Goal: Task Accomplishment & Management: Manage account settings

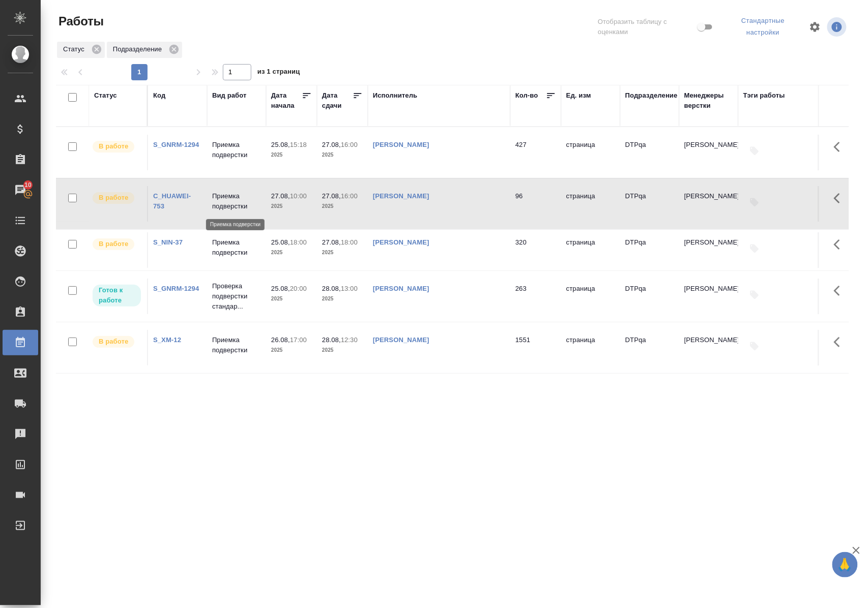
click at [236, 204] on p "Приемка подверстки" at bounding box center [236, 201] width 49 height 20
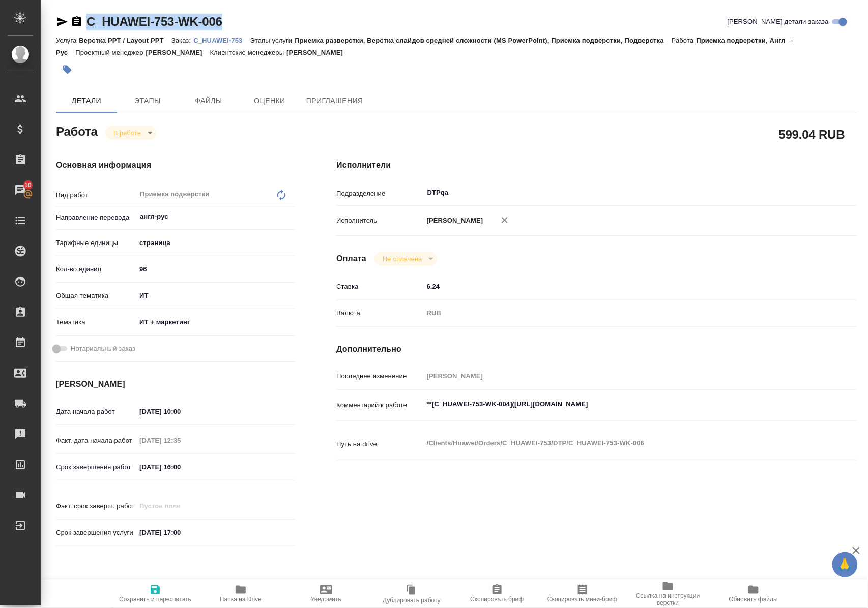
drag, startPoint x: 266, startPoint y: 21, endPoint x: 84, endPoint y: 14, distance: 182.2
click at [84, 14] on div "C_HUAWEI-753-WK-006 Кратко детали заказа" at bounding box center [456, 22] width 800 height 16
copy link "C_HUAWEI-753-WK-006"
drag, startPoint x: 523, startPoint y: 413, endPoint x: 727, endPoint y: 404, distance: 204.1
click at [727, 404] on div "**[C_HUAWEI-753-WK-004](https://tera.awatera.com/Work/68a45a5ea06c229c9ee20b1c/…" at bounding box center [618, 405] width 390 height 23
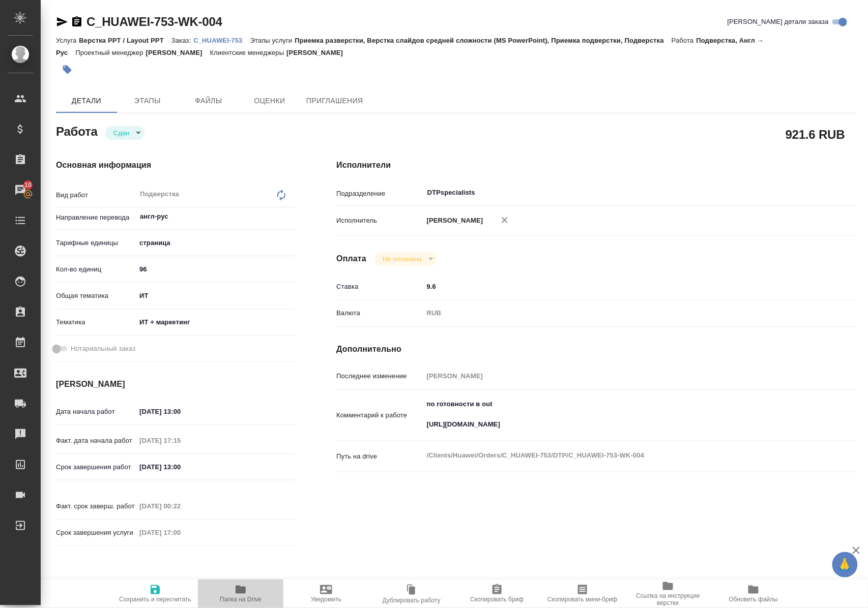
drag, startPoint x: 236, startPoint y: 592, endPoint x: 280, endPoint y: 512, distance: 91.9
click at [235, 592] on icon "button" at bounding box center [240, 590] width 12 height 12
click at [218, 39] on p "C_HUAWEI-753" at bounding box center [221, 41] width 56 height 8
click at [61, 20] on icon "button" at bounding box center [62, 21] width 11 height 9
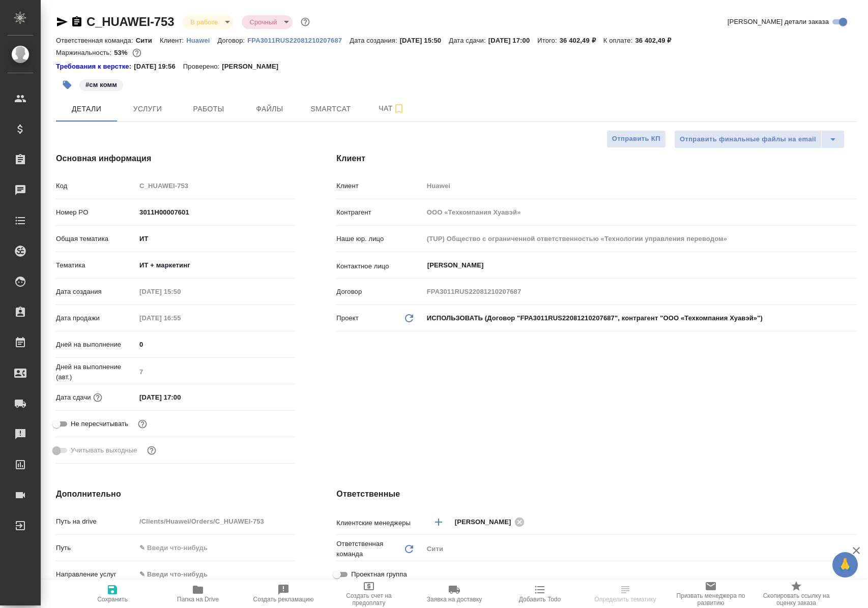
select select "RU"
type input "[PERSON_NAME]"
type input "Павлова Антонина a.pavlova"
click at [224, 107] on span "Работы" at bounding box center [208, 109] width 49 height 13
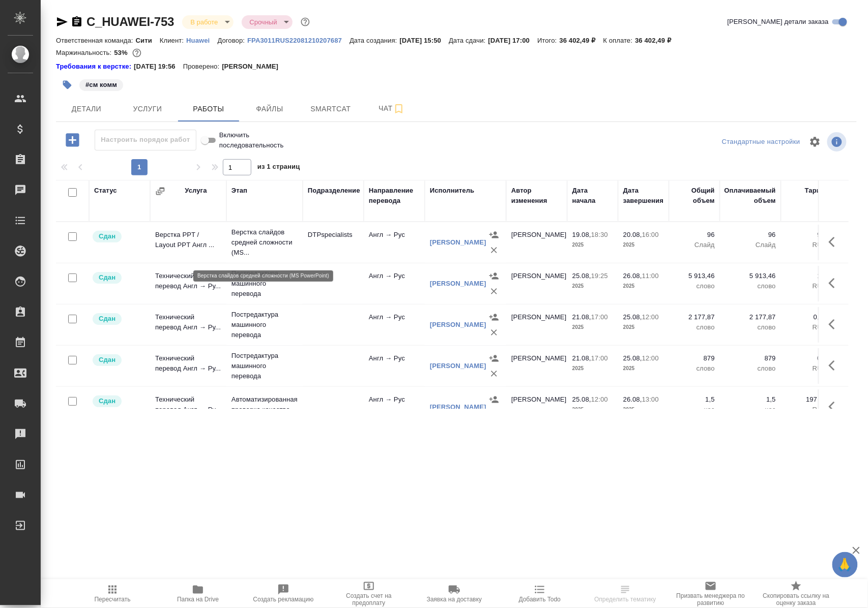
click at [263, 243] on p "Верстка слайдов средней сложности (MS..." at bounding box center [264, 242] width 66 height 31
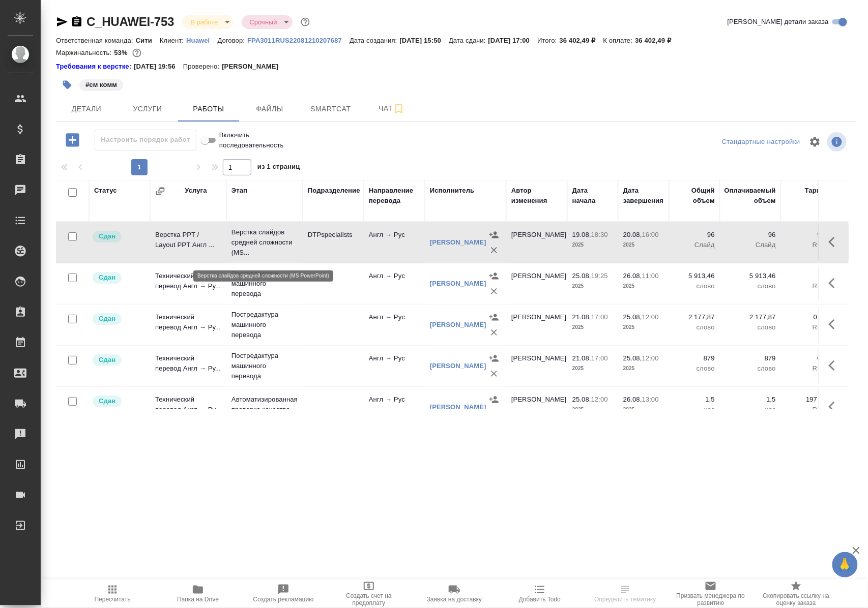
click at [264, 243] on p "Верстка слайдов средней сложности (MS..." at bounding box center [264, 242] width 66 height 31
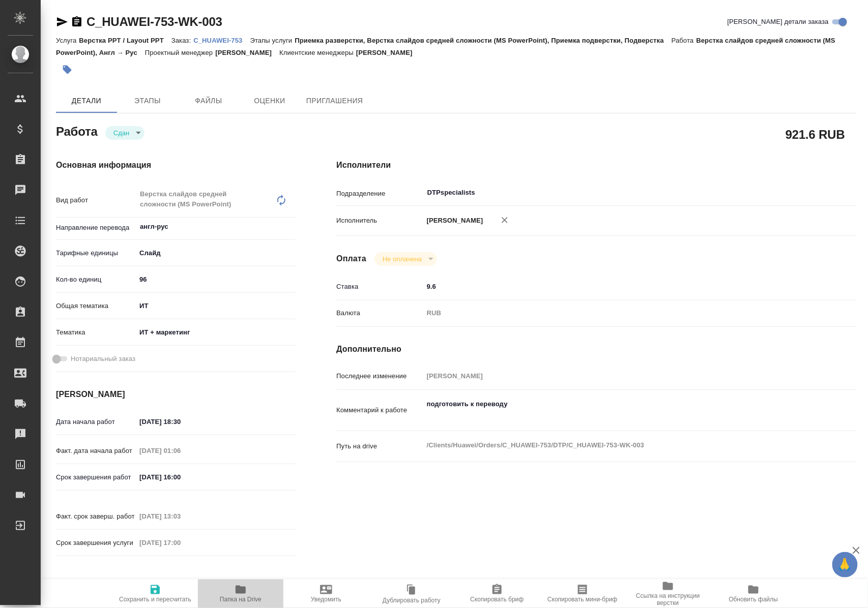
click at [247, 596] on span "Папка на Drive" at bounding box center [241, 599] width 42 height 7
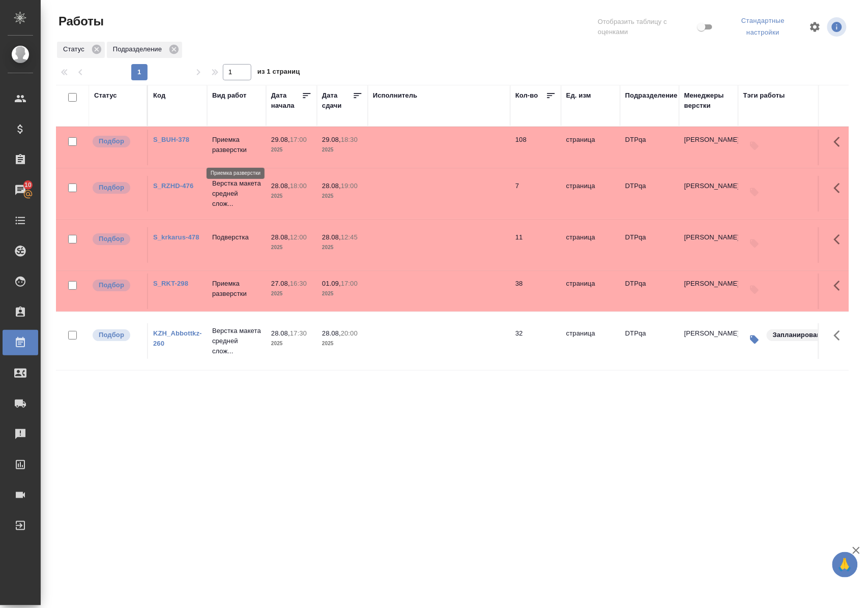
click at [241, 155] on p "Приемка разверстки" at bounding box center [236, 145] width 49 height 20
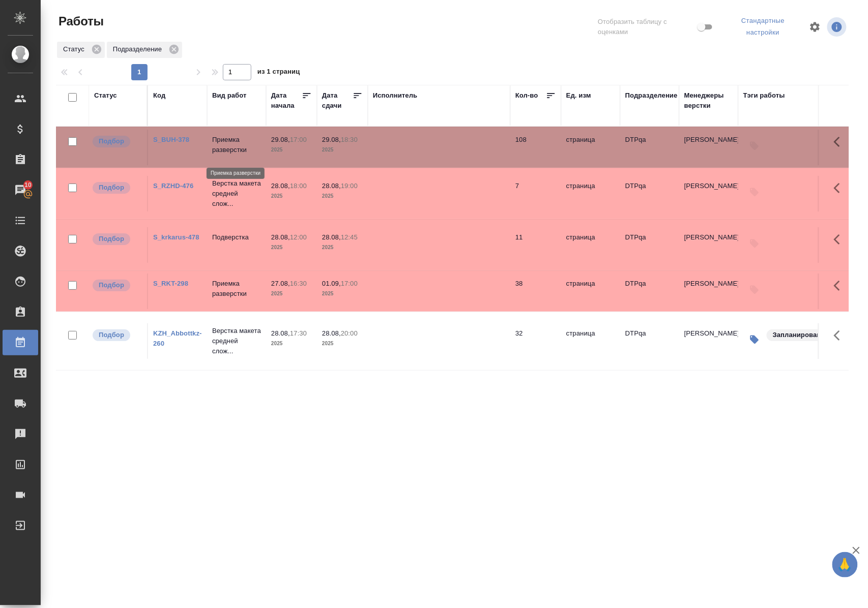
click at [241, 155] on p "Приемка разверстки" at bounding box center [236, 145] width 49 height 20
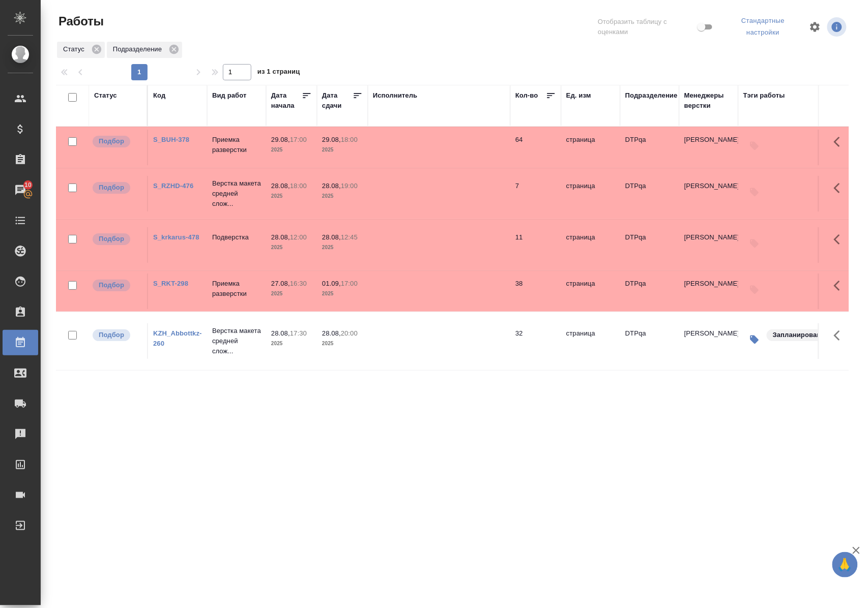
click at [176, 143] on link "S_BUH-378" at bounding box center [171, 140] width 36 height 8
click at [180, 287] on link "S_RKT-298" at bounding box center [170, 284] width 35 height 8
click at [359, 491] on div ".cls-1 fill:#fff; AWATERA Polushina Alena Клиенты Спецификации Заказы 10 Чаты T…" at bounding box center [434, 304] width 868 height 608
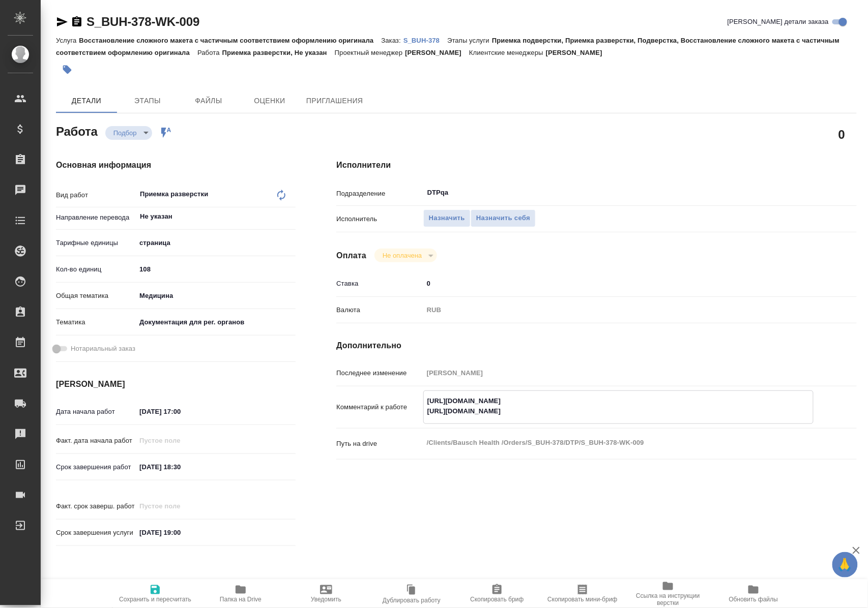
drag, startPoint x: 427, startPoint y: 399, endPoint x: 656, endPoint y: 395, distance: 228.9
click at [656, 395] on textarea "https://tera.awatera.com/Work/68aecca0d78c8e7ff851462b/ https://tera.awatera.co…" at bounding box center [618, 406] width 389 height 27
click at [493, 217] on span "Назначить себя" at bounding box center [503, 219] width 54 height 12
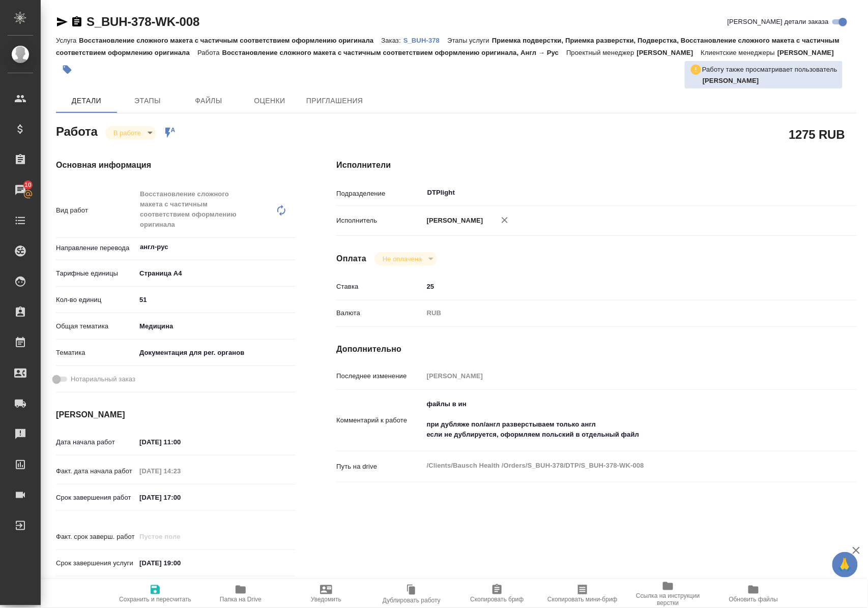
click at [245, 597] on span "Папка на Drive" at bounding box center [241, 599] width 42 height 7
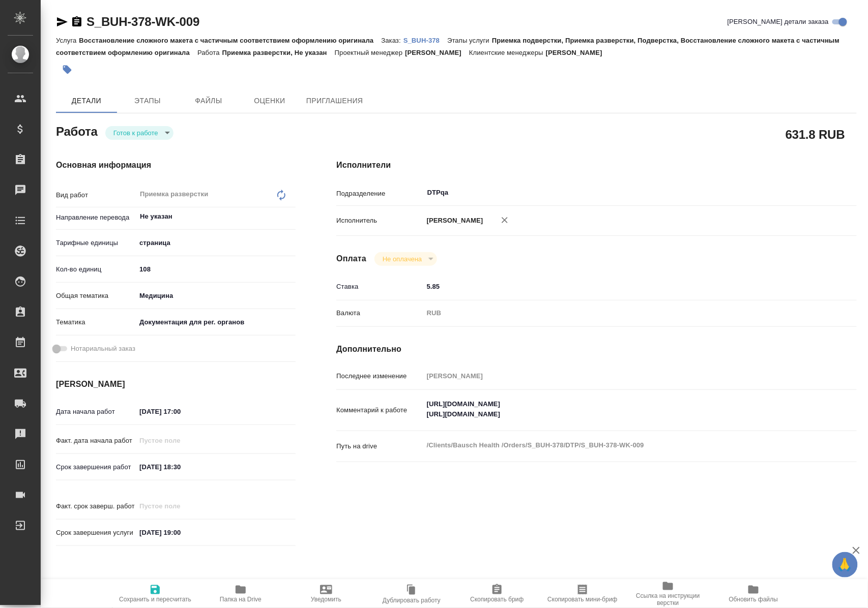
type textarea "x"
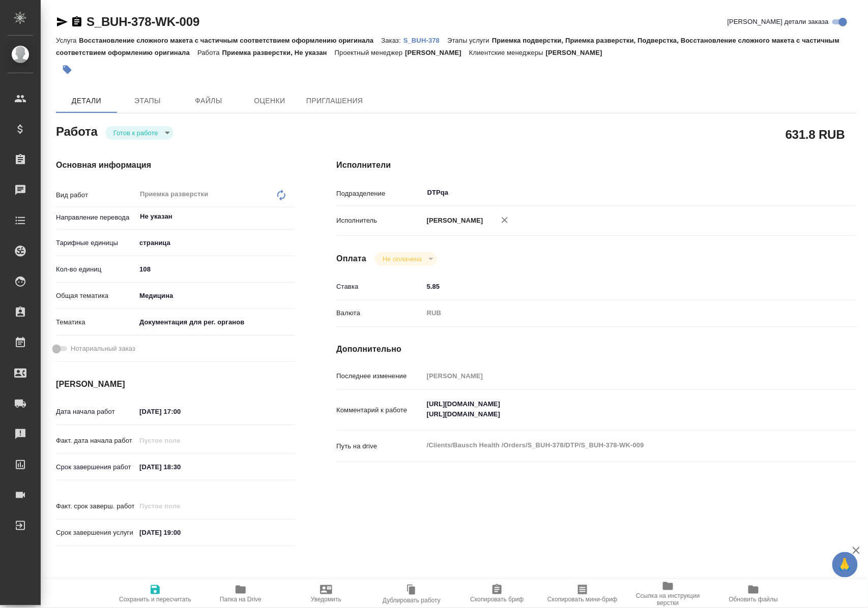
click at [159, 135] on body "🙏 .cls-1 fill:#fff; AWATERA Polushina Alena Клиенты Спецификации Заказы Чаты To…" at bounding box center [434, 304] width 868 height 608
type textarea "x"
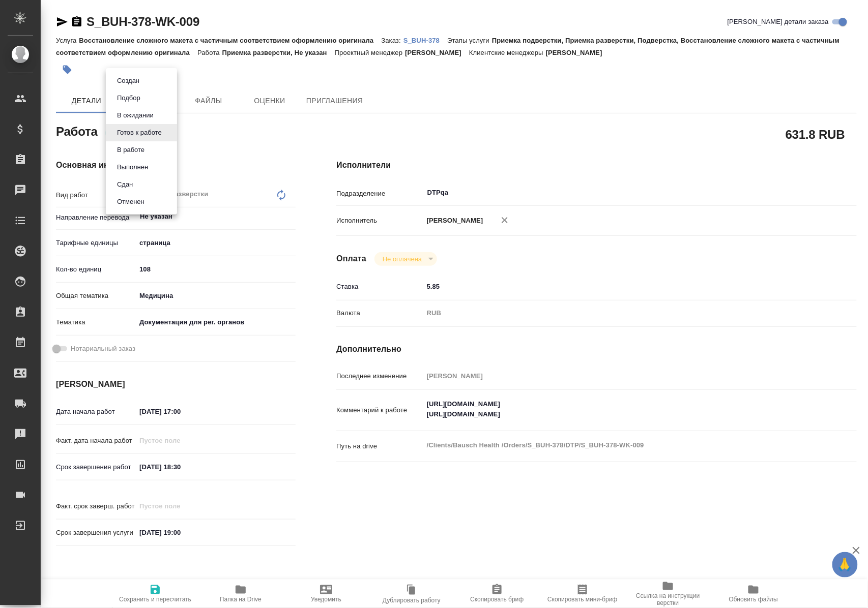
type textarea "x"
click at [155, 116] on button "В ожидании" at bounding box center [135, 115] width 43 height 11
type textarea "x"
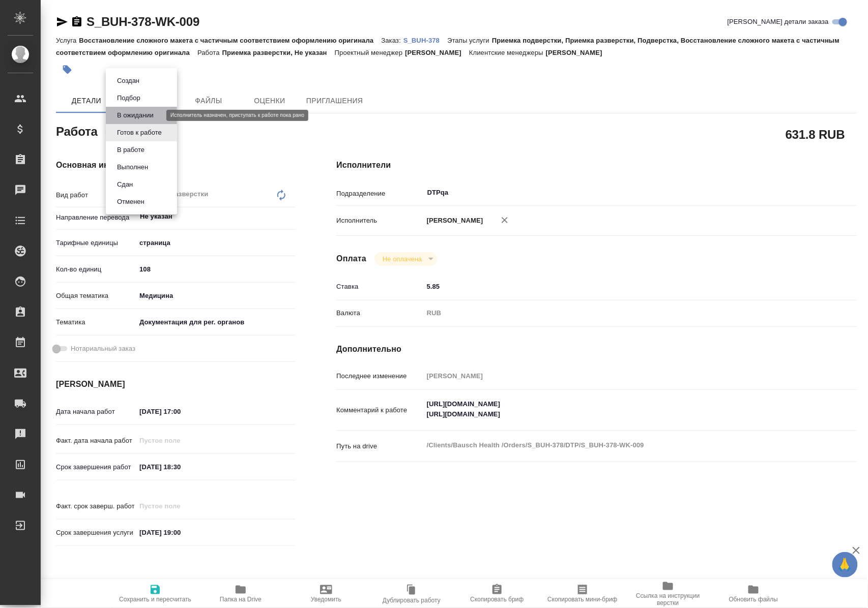
type textarea "x"
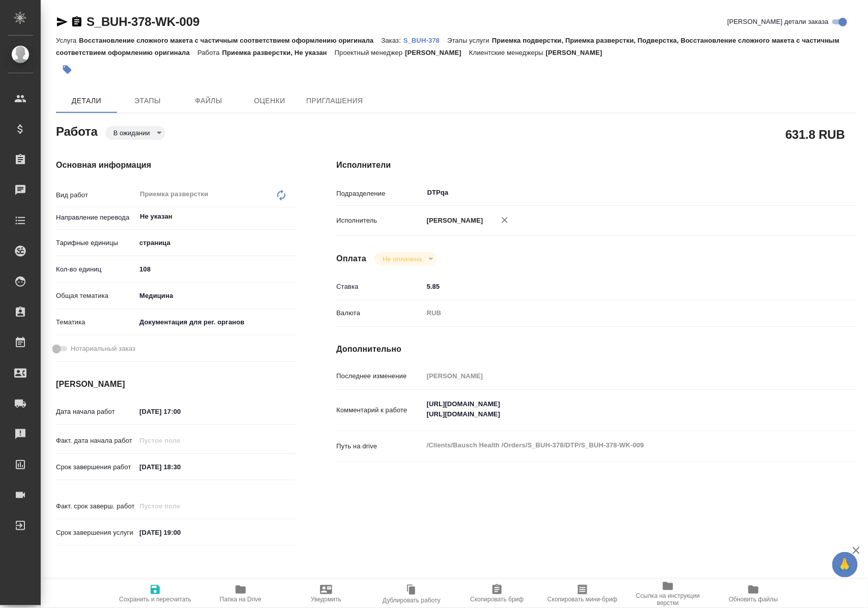
type textarea "x"
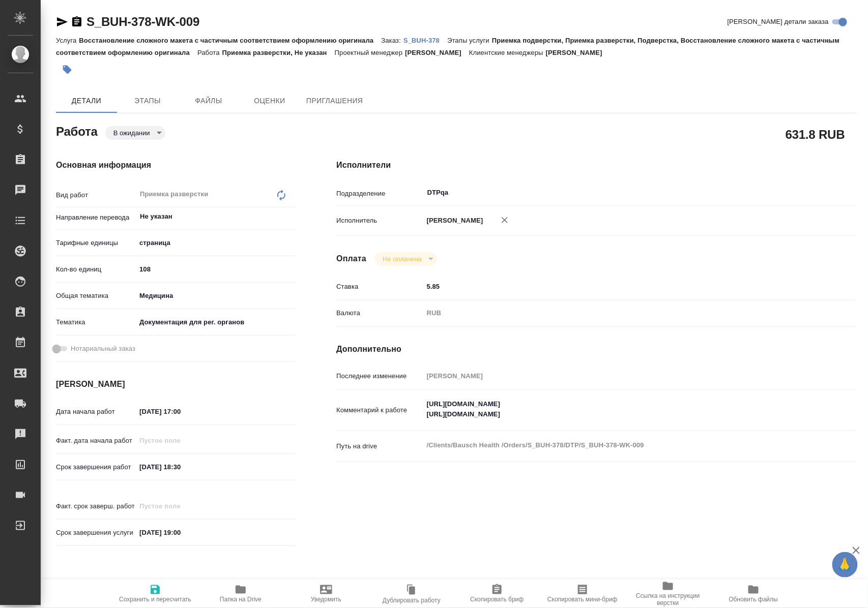
type textarea "x"
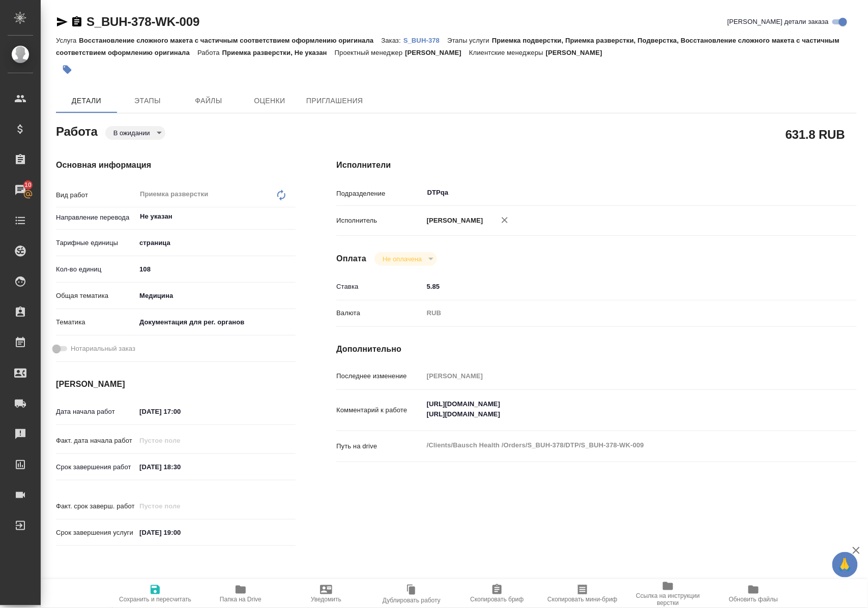
click at [155, 584] on icon "button" at bounding box center [155, 590] width 12 height 12
type textarea "x"
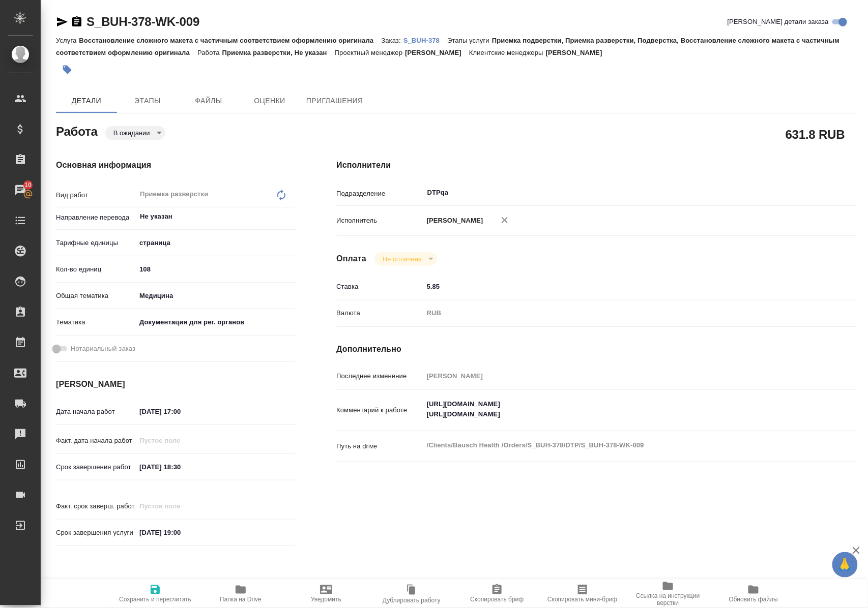
type textarea "x"
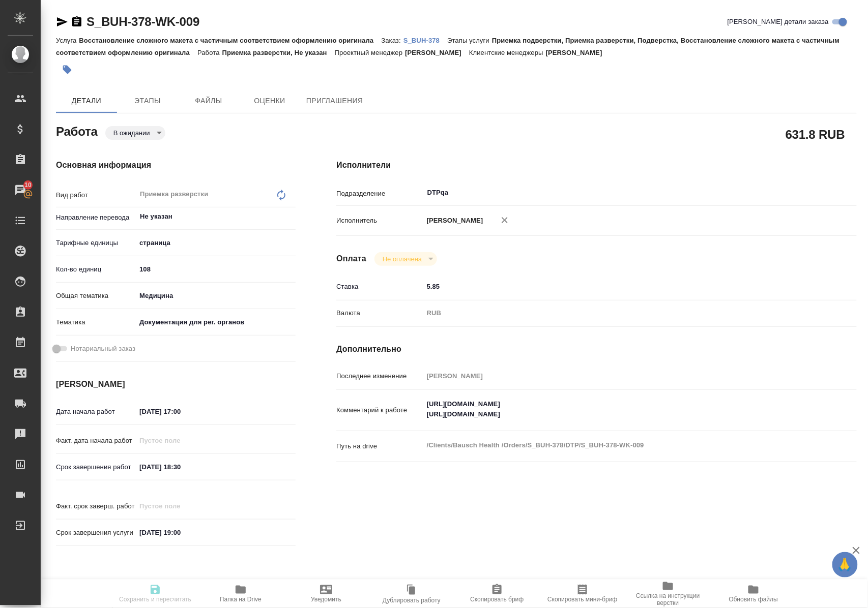
type textarea "x"
type input "pending"
type textarea "Приемка разверстки"
type textarea "x"
type input "Не указан"
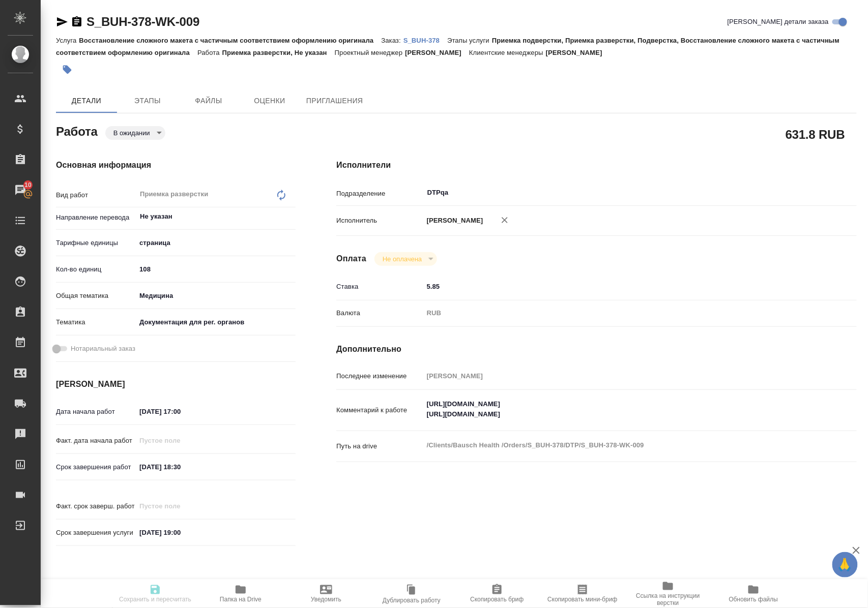
type input "5a8b1489cc6b4906c91bfdb2"
type input "108"
type input "med"
type input "5f647205b73bc97568ca66c6"
type input "29.08.2025 17:00"
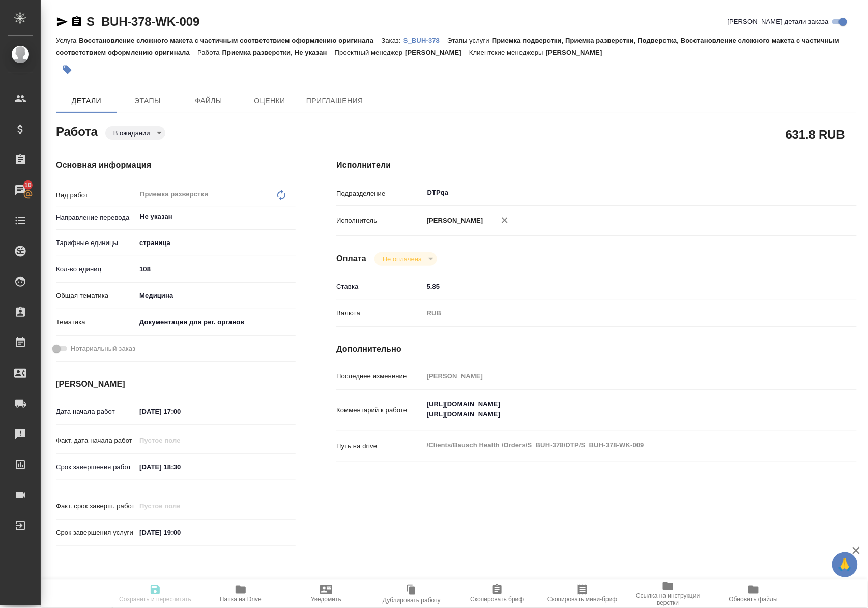
type input "29.08.2025 18:30"
type input "22.09.2025 19:00"
type input "DTPqa"
type input "notPayed"
type input "5.85"
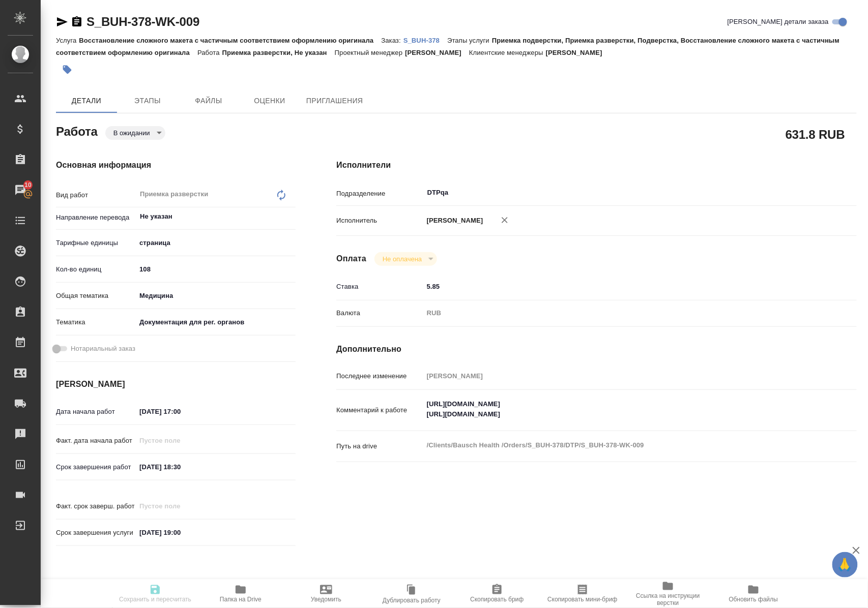
type input "RUB"
type input "Полушина Алена"
type textarea "https://tera.awatera.com/Work/68aecca0d78c8e7ff851462b/ https://tera.awatera.co…"
type textarea "x"
type textarea "/Clients/Bausch Health /Orders/S_BUH-378/DTP/S_BUH-378-WK-009"
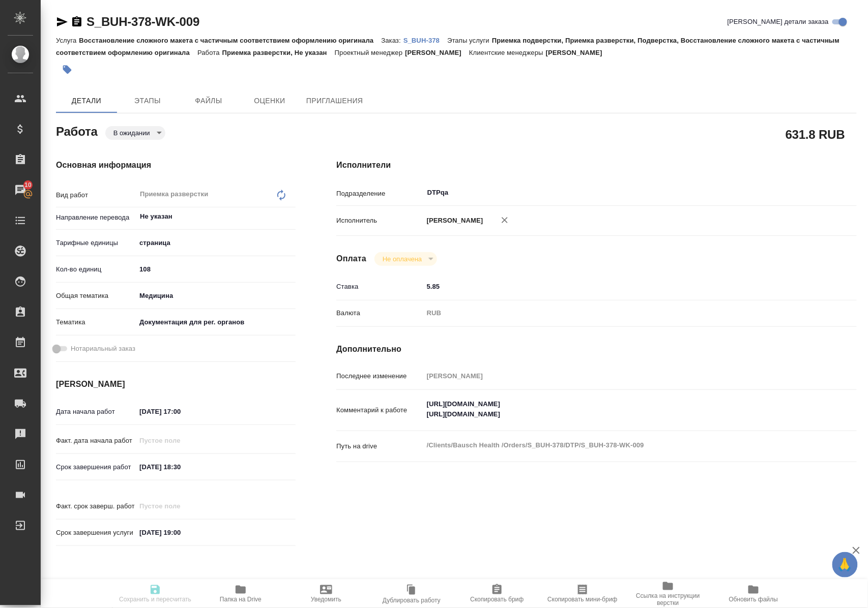
type textarea "x"
type input "S_BUH-378"
type input "Восстановление сложного макета с частичным соответствием оформлению оригинала"
type input "Приемка подверстки, Приемка разверстки, Подверстка, Восстановление сложного мак…"
type input "[PERSON_NAME]"
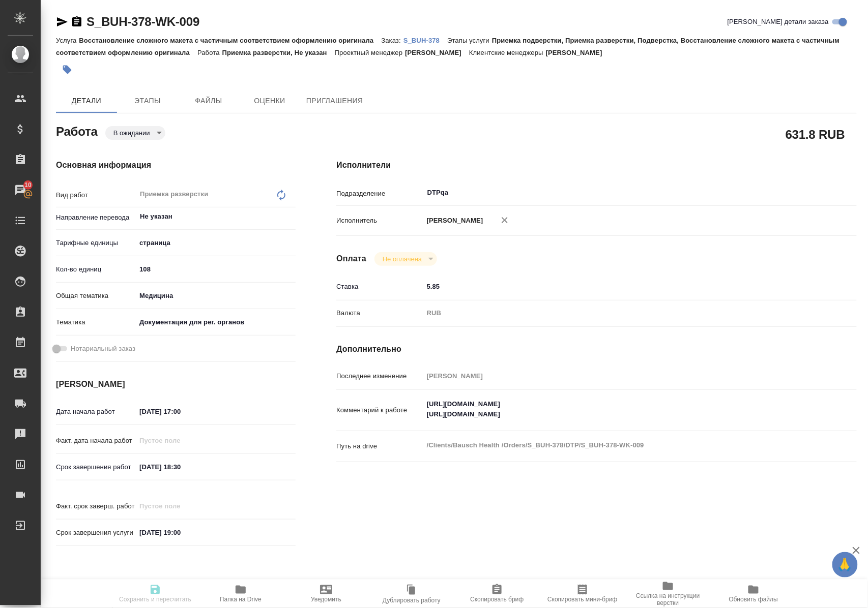
type input "Заборова [PERSON_NAME]"
type input "/Clients/Bausch Health /Orders/S_BUH-378"
type textarea "x"
type textarea "англ-рус дубль польский убираем"
type textarea "x"
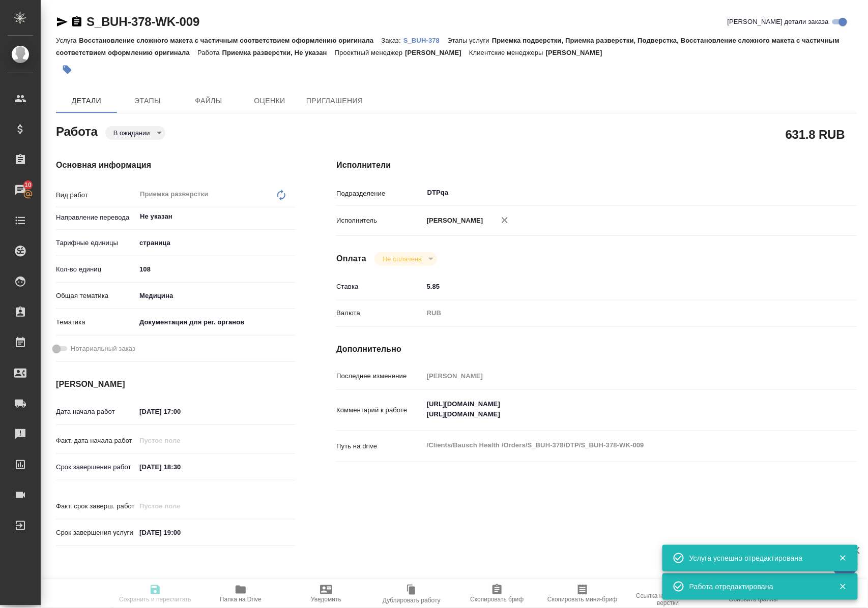
type textarea "x"
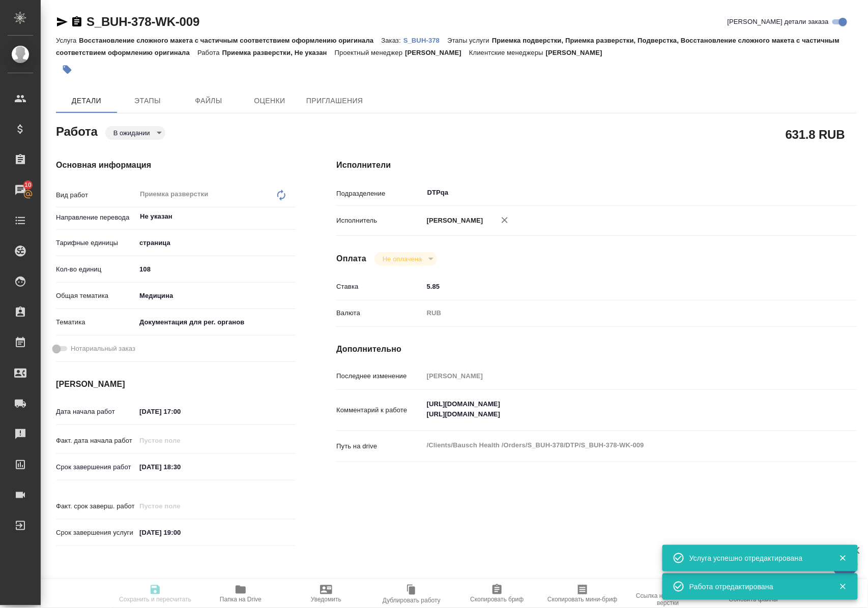
type textarea "x"
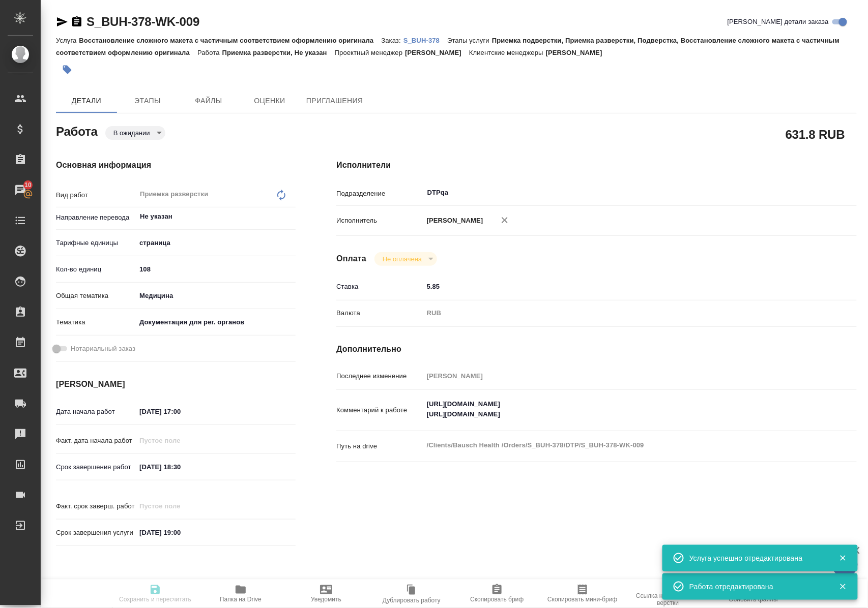
type textarea "x"
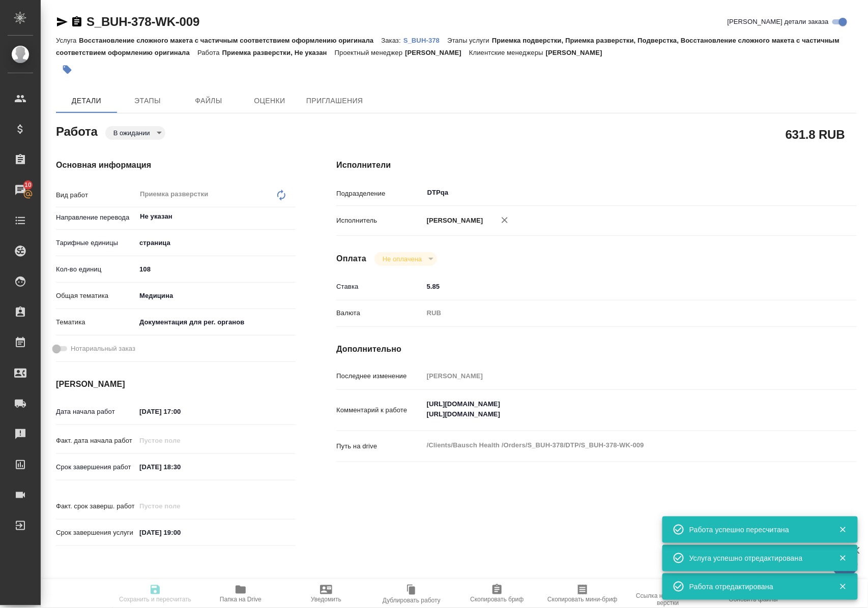
type input "pending"
type textarea "Приемка разверстки"
type textarea "x"
type input "Не указан"
type input "5a8b1489cc6b4906c91bfdb2"
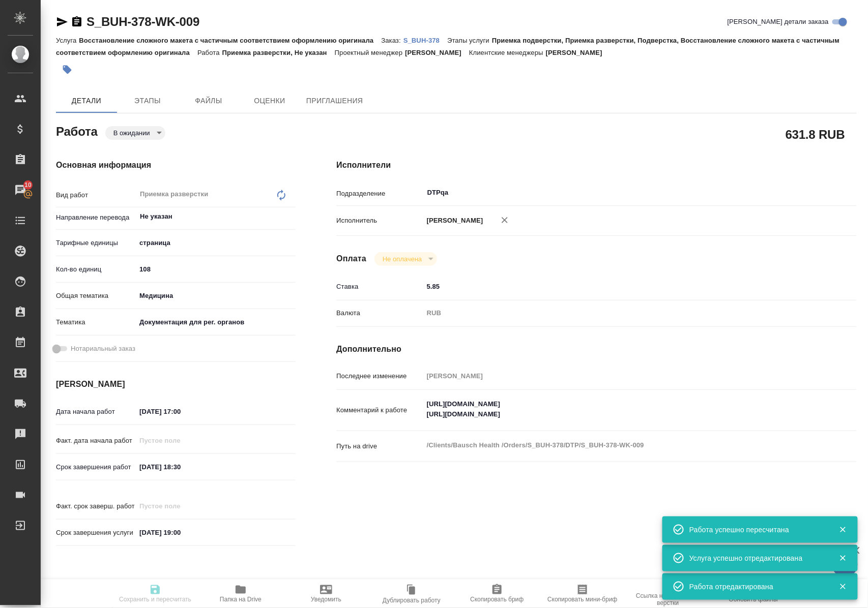
type input "108"
type input "med"
type input "5f647205b73bc97568ca66c6"
type input "29.08.2025 17:00"
type input "29.08.2025 18:30"
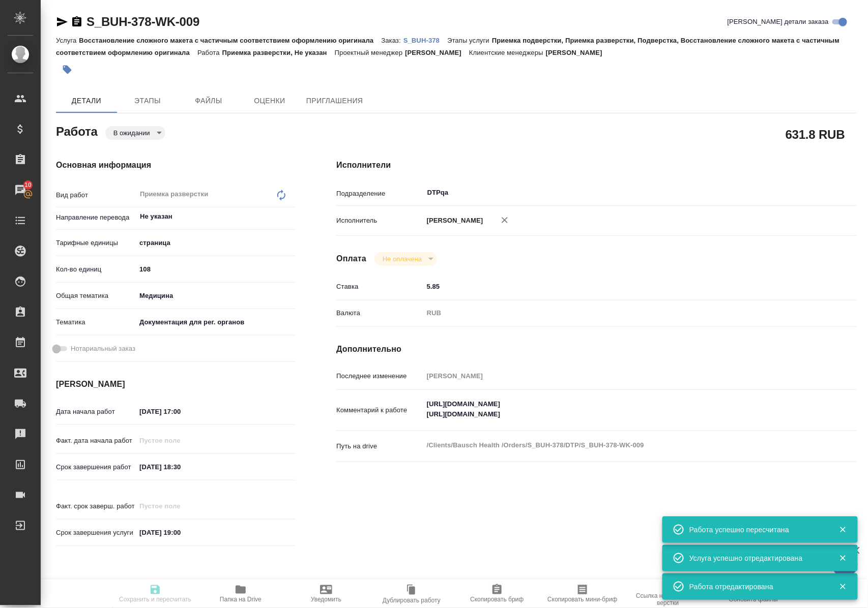
type input "22.09.2025 19:00"
type input "DTPqa"
type input "notPayed"
type input "5.85"
type input "RUB"
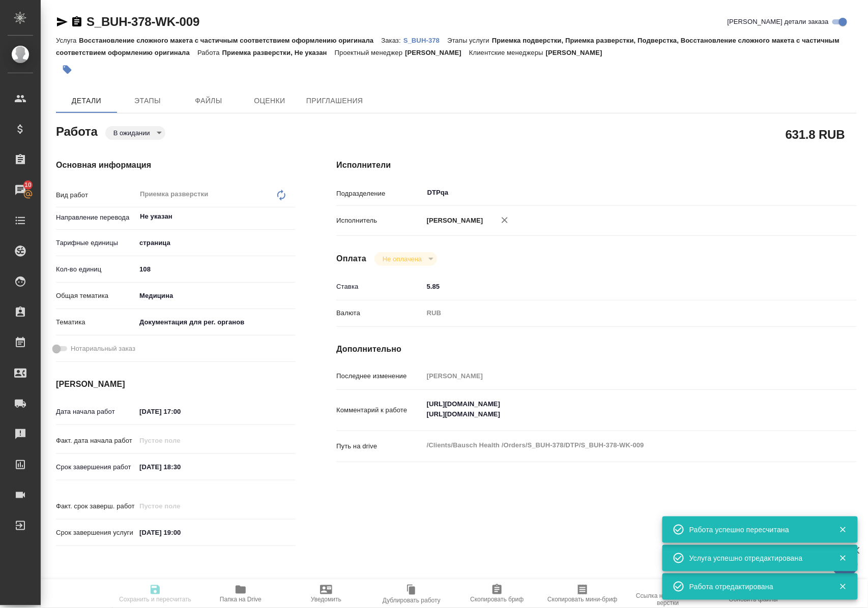
type input "Полушина Алена"
type textarea "https://tera.awatera.com/Work/68aecca0d78c8e7ff851462b/ https://tera.awatera.co…"
type textarea "x"
type textarea "/Clients/Bausch Health /Orders/S_BUH-378/DTP/S_BUH-378-WK-009"
type textarea "x"
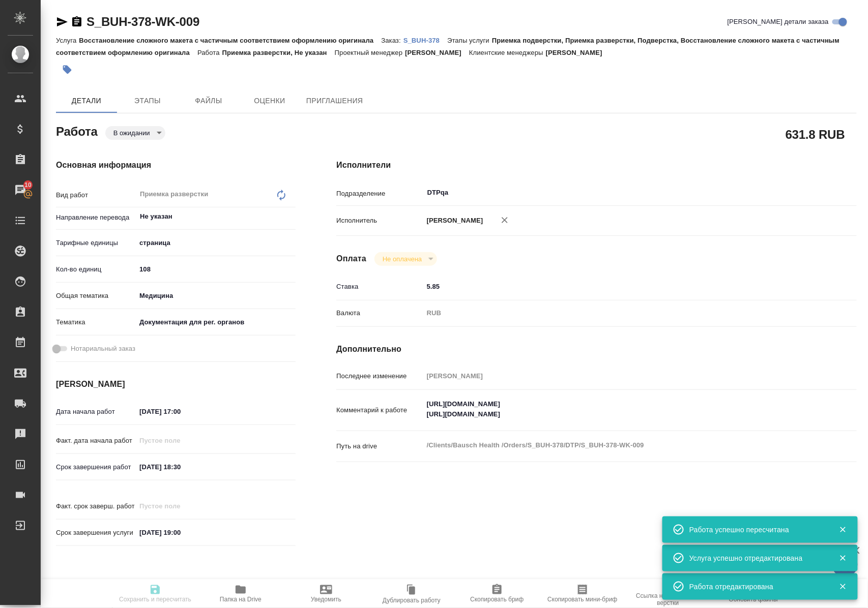
type input "S_BUH-378"
type input "Восстановление сложного макета с частичным соответствием оформлению оригинала"
type input "Приемка подверстки, Приемка разверстки, Подверстка, Восстановление сложного мак…"
type input "[PERSON_NAME]"
type input "Заборова [PERSON_NAME]"
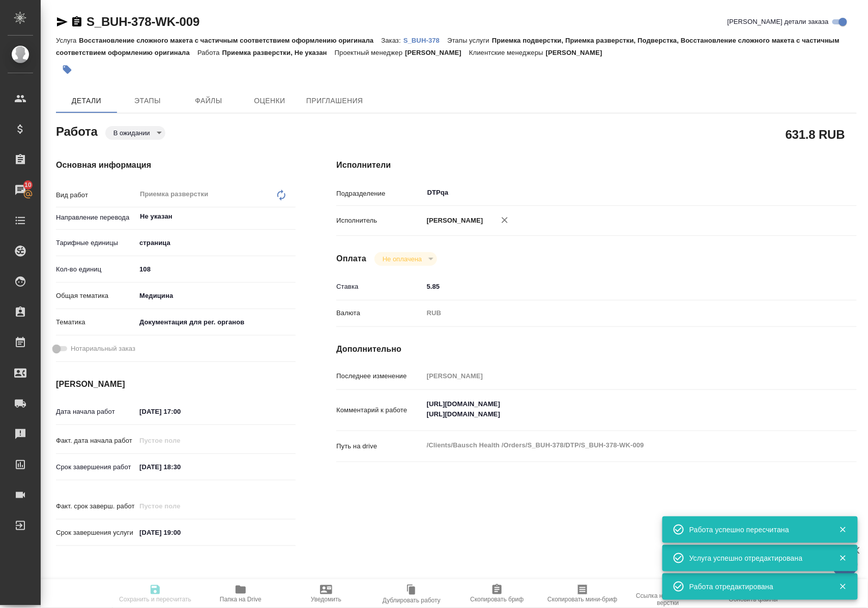
type input "/Clients/Bausch Health /Orders/S_BUH-378"
type textarea "x"
type textarea "англ-рус дубль польский убираем"
type textarea "x"
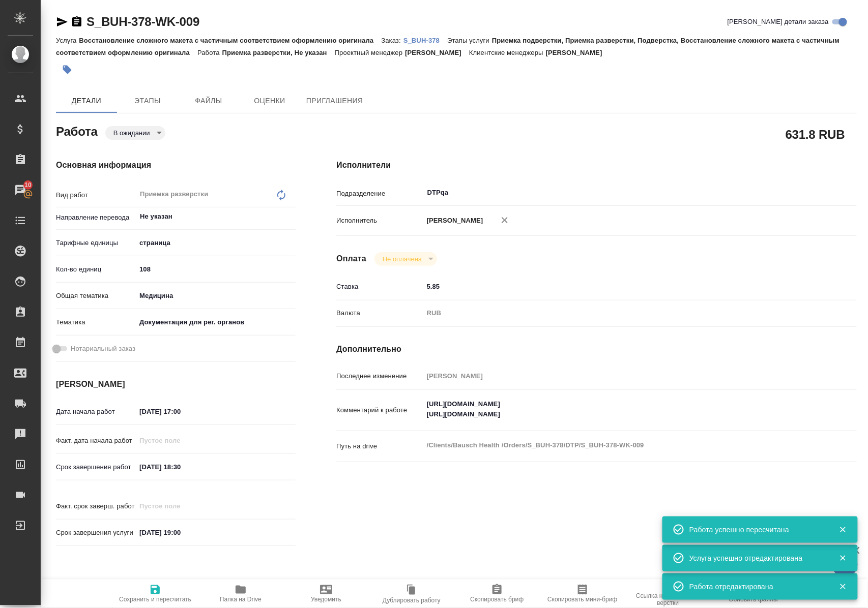
type textarea "x"
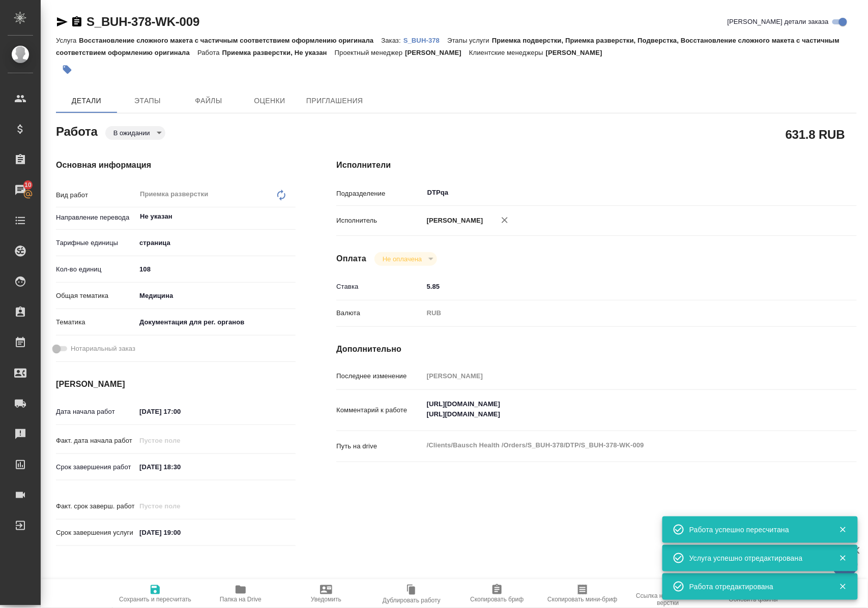
type textarea "x"
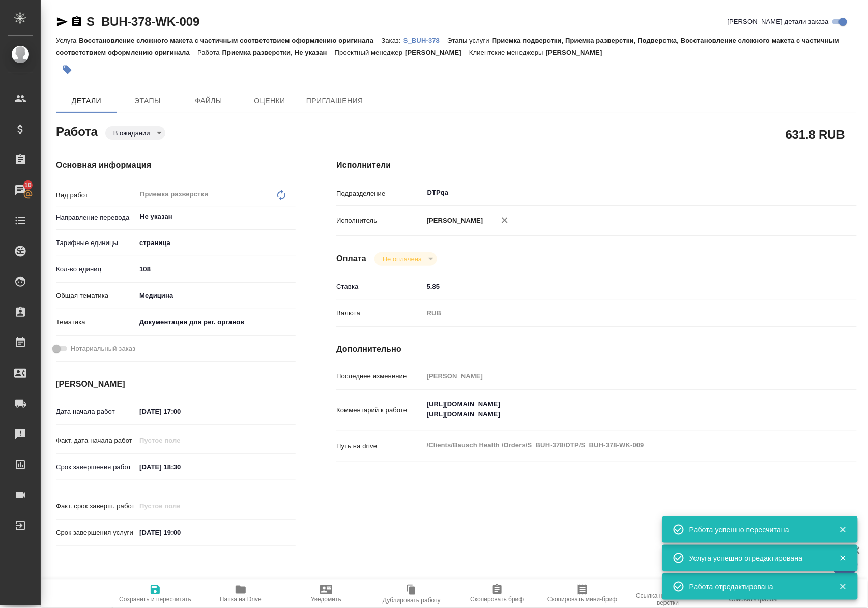
type textarea "x"
drag, startPoint x: 434, startPoint y: 424, endPoint x: 628, endPoint y: 422, distance: 193.3
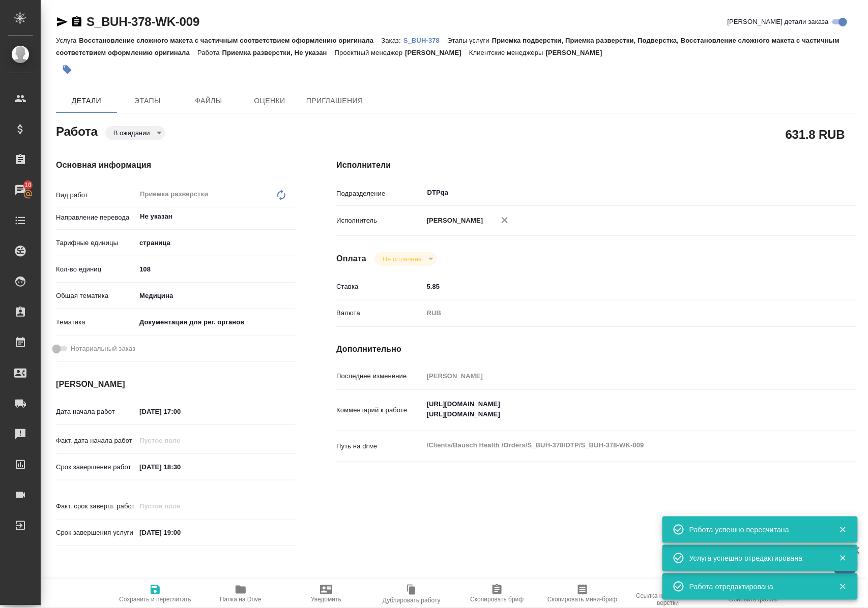
click at [617, 418] on div "Комментарий к работе https://tera.awatera.com/Work/68aecca0d78c8e7ff851462b/ ht…" at bounding box center [596, 410] width 520 height 33
type textarea "x"
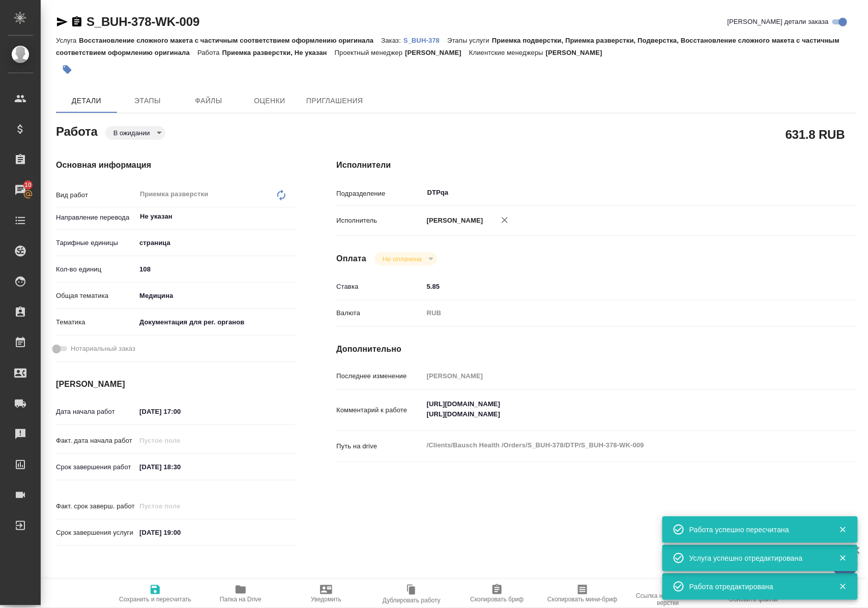
type textarea "x"
drag, startPoint x: 629, startPoint y: 424, endPoint x: 425, endPoint y: 428, distance: 203.5
click at [425, 424] on textarea "https://tera.awatera.com/Work/68aecca0d78c8e7ff851462b/ https://tera.awatera.co…" at bounding box center [618, 409] width 389 height 27
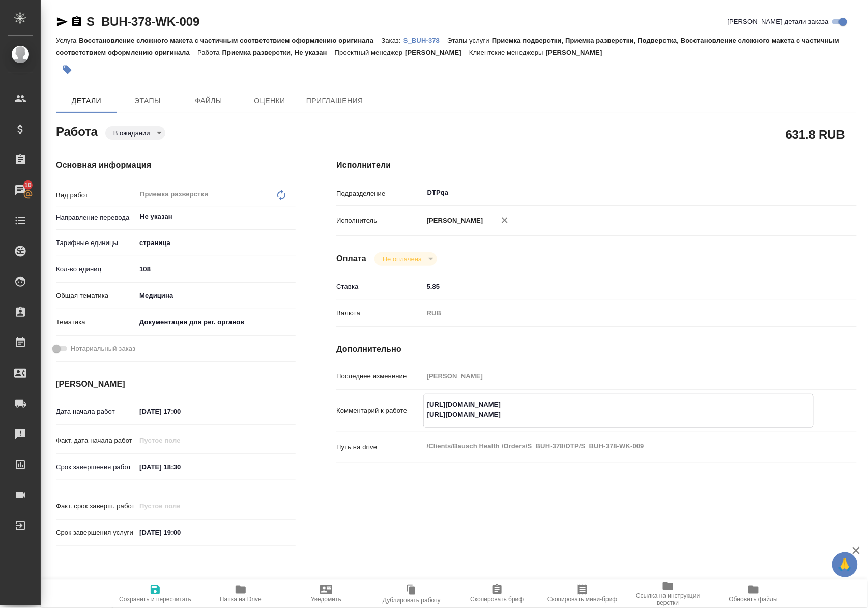
type textarea "x"
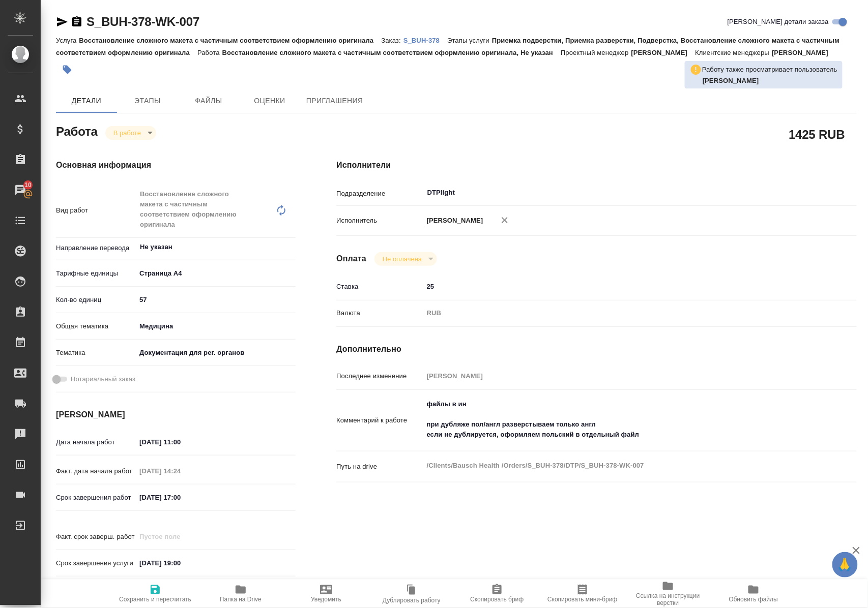
click at [242, 591] on icon "button" at bounding box center [240, 590] width 10 height 8
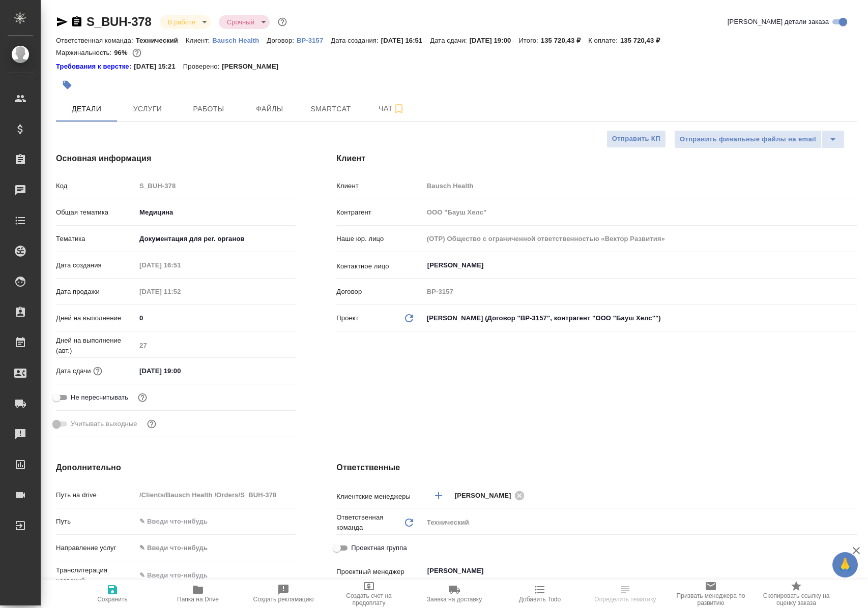
select select "RU"
click at [198, 109] on span "Работы" at bounding box center [208, 109] width 49 height 13
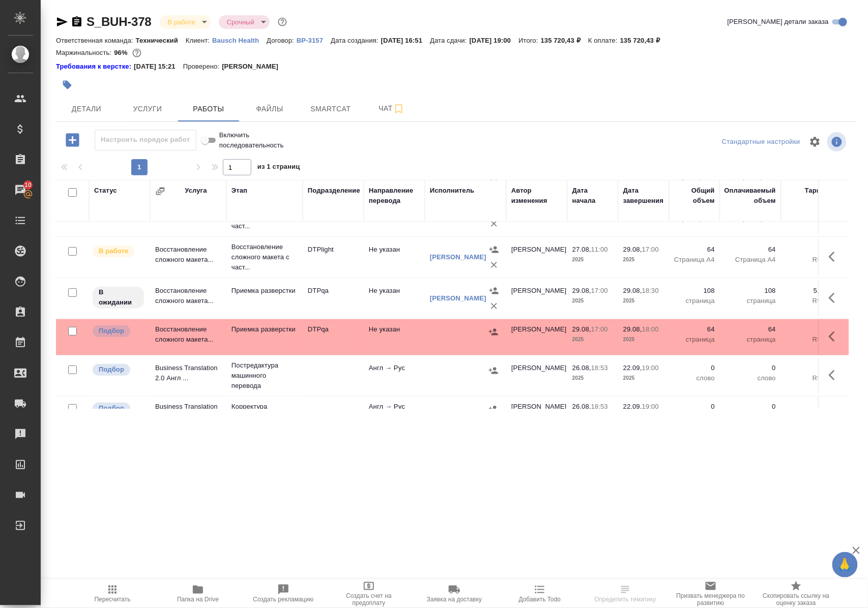
scroll to position [175, 0]
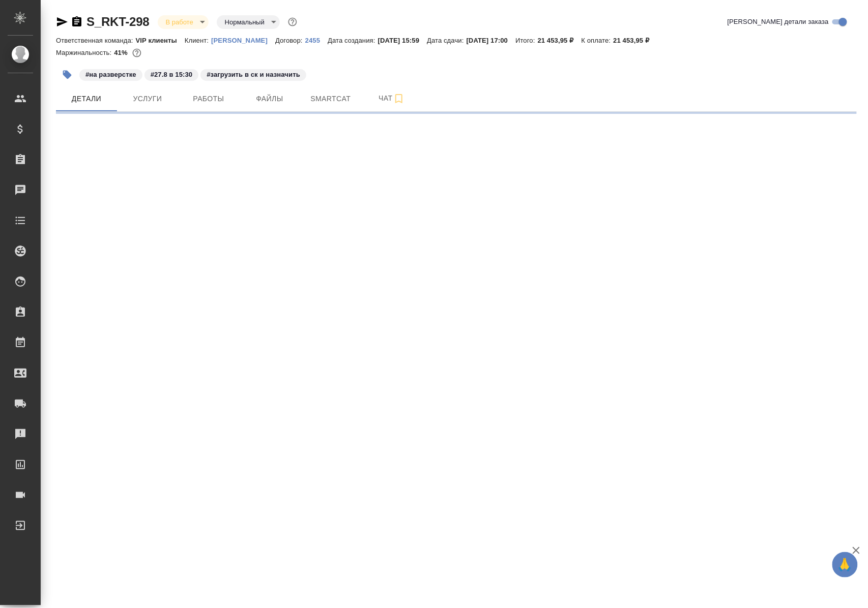
select select "RU"
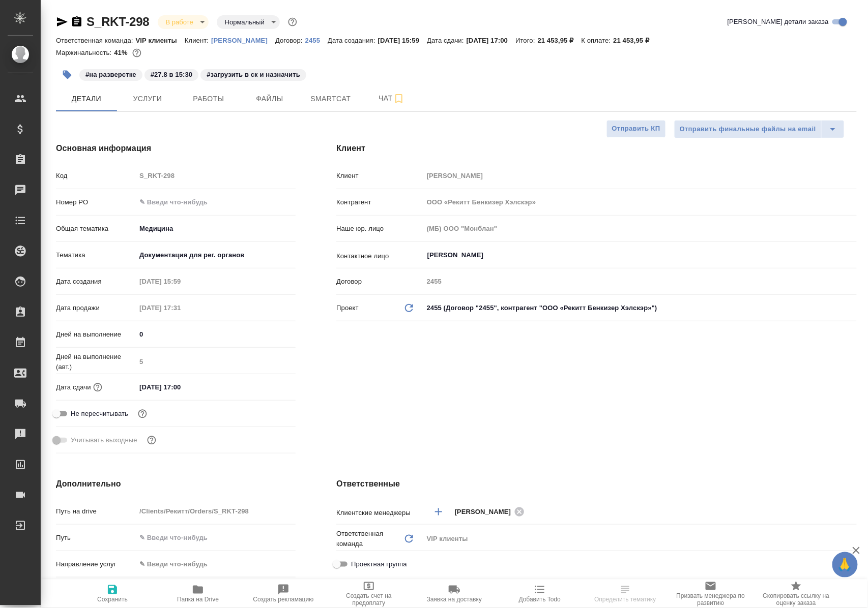
type textarea "x"
click at [204, 102] on span "Работы" at bounding box center [208, 99] width 49 height 13
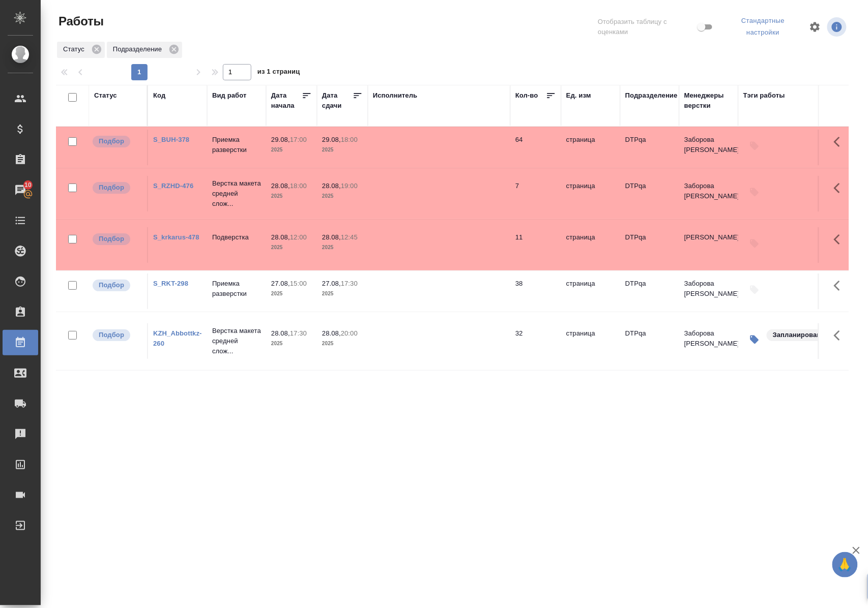
click at [182, 287] on link "S_RKT-298" at bounding box center [170, 284] width 35 height 8
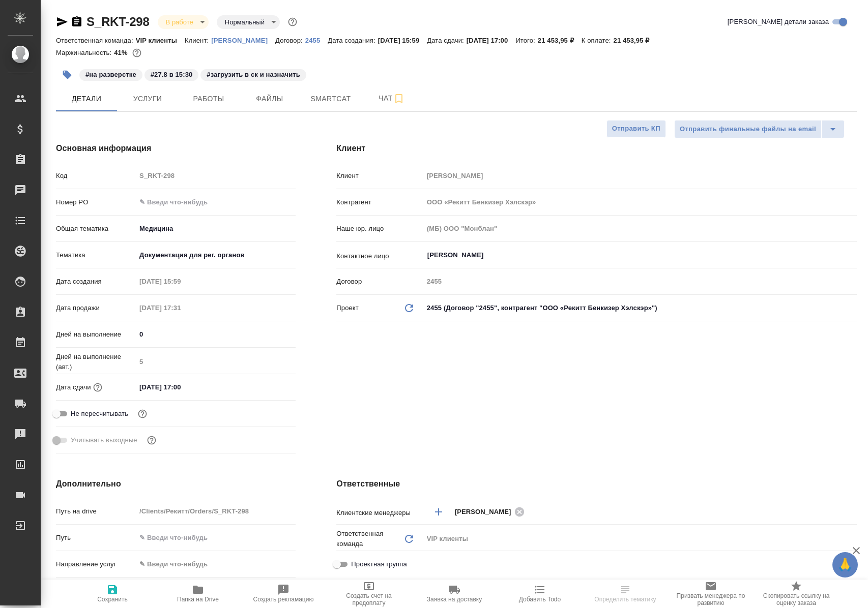
select select "RU"
click at [212, 99] on span "Работы" at bounding box center [208, 99] width 49 height 13
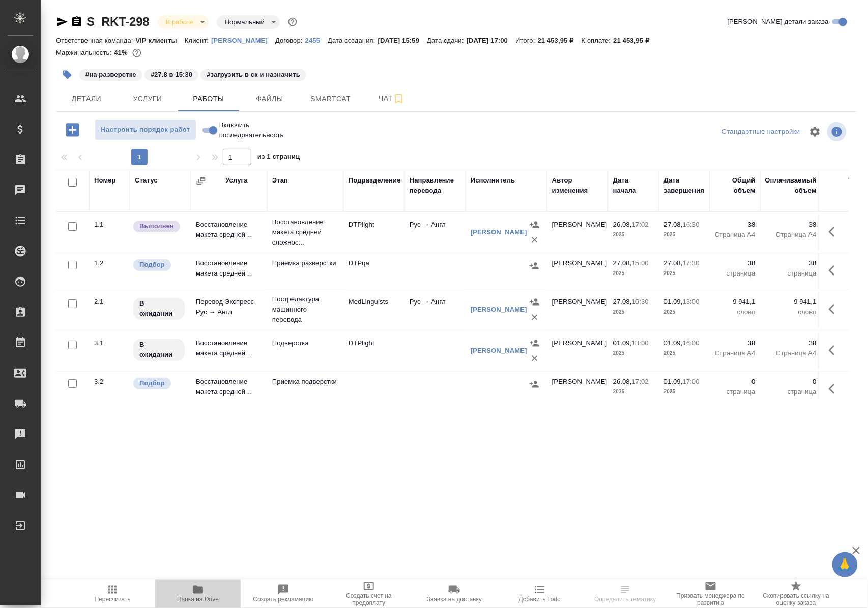
click at [191, 596] on span "Папка на Drive" at bounding box center [198, 599] width 42 height 7
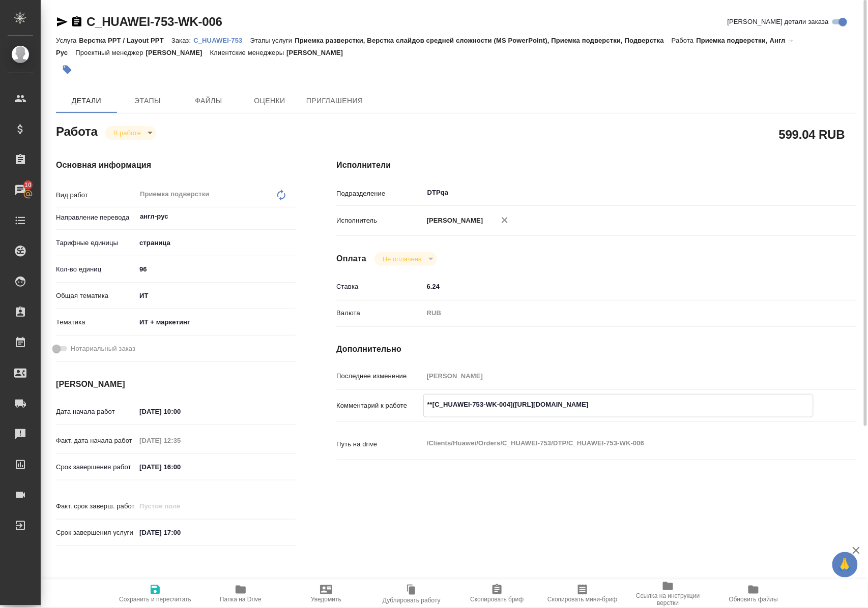
click at [242, 592] on icon "button" at bounding box center [240, 590] width 10 height 8
click at [142, 135] on body "🙏 .cls-1 fill:#fff; AWATERA Polushina Alena Клиенты Спецификации Заказы 10 Чаты…" at bounding box center [434, 304] width 868 height 608
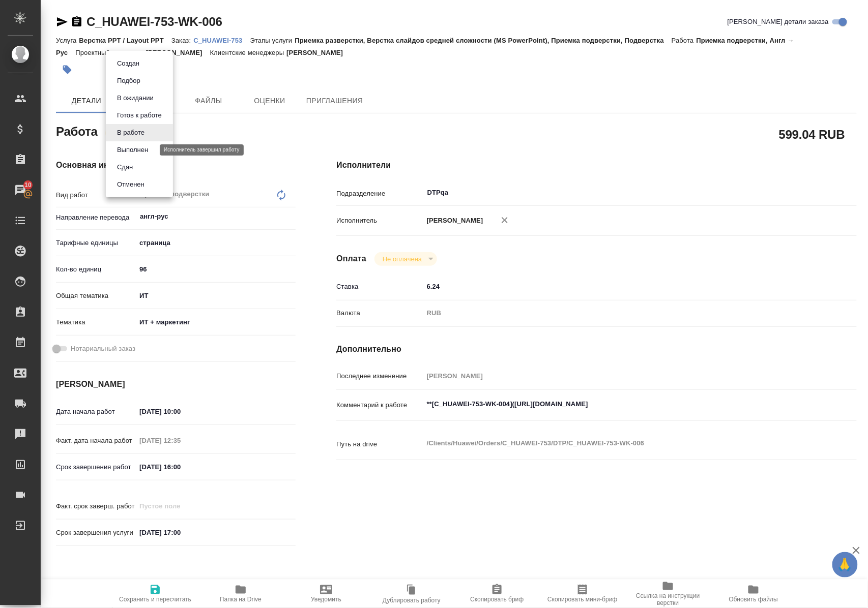
click at [139, 151] on button "Выполнен" at bounding box center [132, 149] width 37 height 11
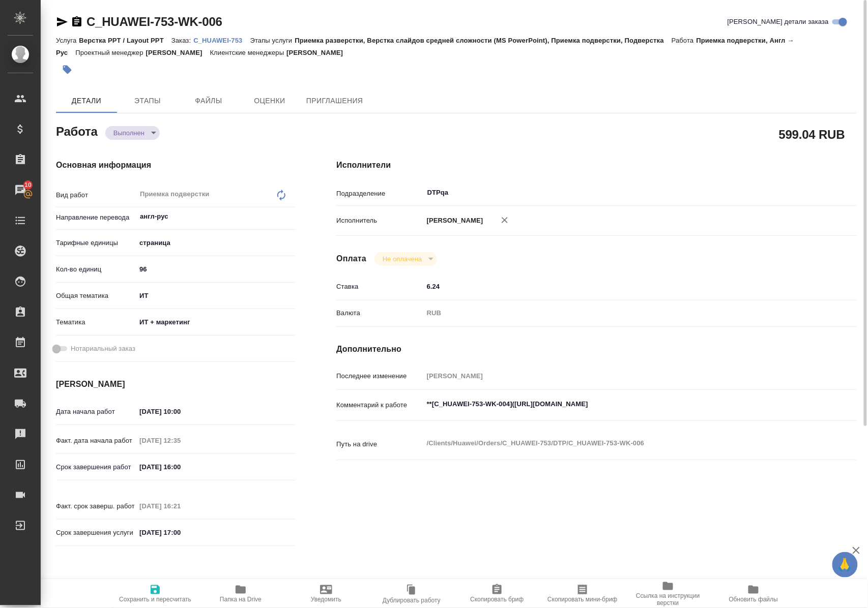
type textarea "x"
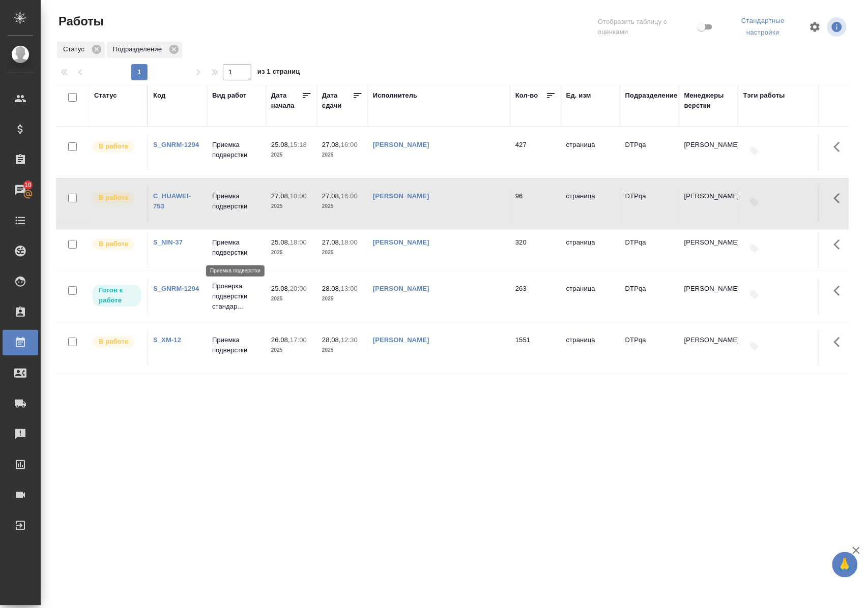
click at [243, 251] on p "Приемка подверстки" at bounding box center [236, 247] width 49 height 20
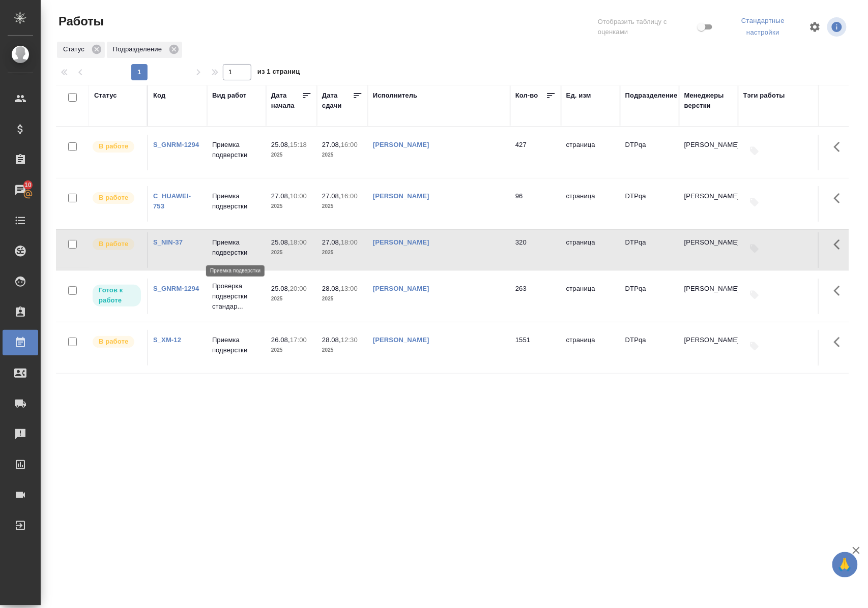
click at [243, 251] on p "Приемка подверстки" at bounding box center [236, 247] width 49 height 20
click at [250, 350] on p "Приемка подверстки" at bounding box center [236, 345] width 49 height 20
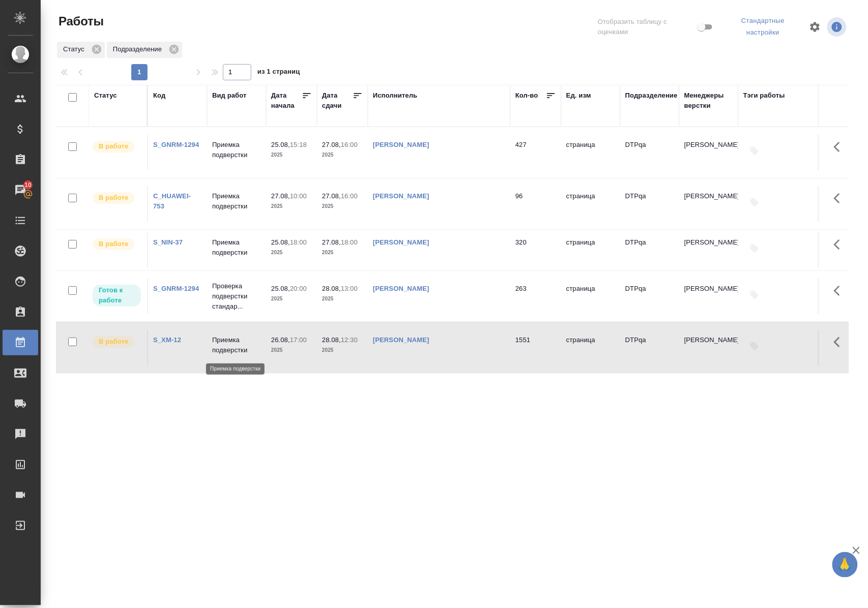
click at [250, 350] on p "Приемка подверстки" at bounding box center [236, 345] width 49 height 20
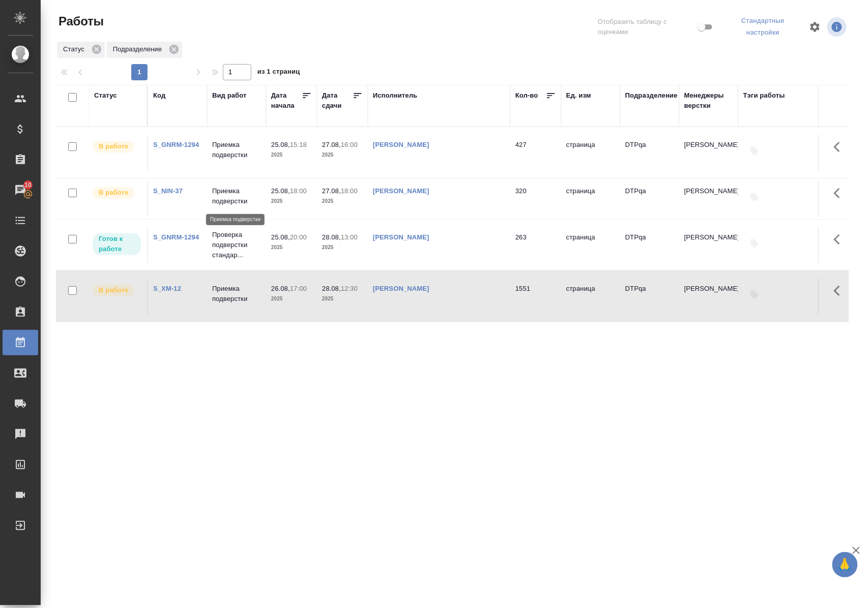
click at [232, 200] on p "Приемка подверстки" at bounding box center [236, 196] width 49 height 20
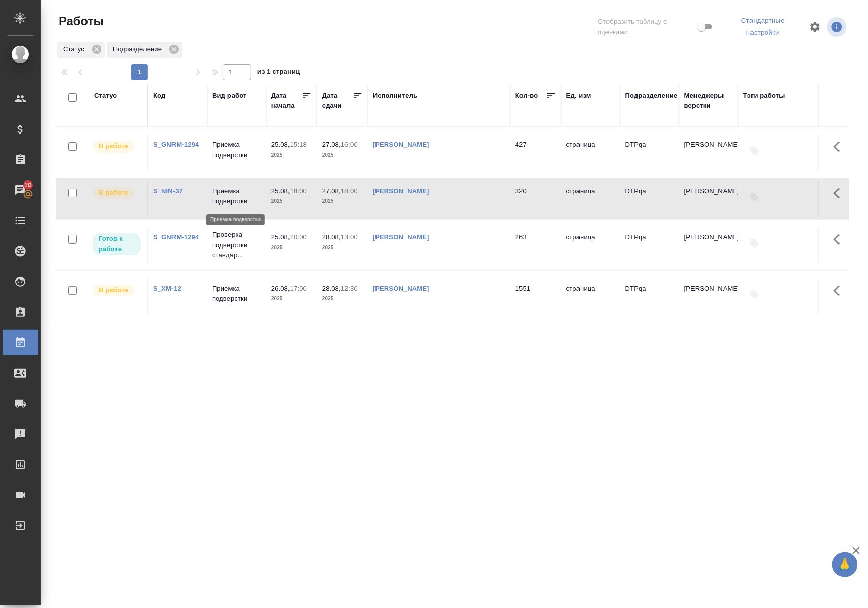
click at [232, 200] on p "Приемка подверстки" at bounding box center [236, 196] width 49 height 20
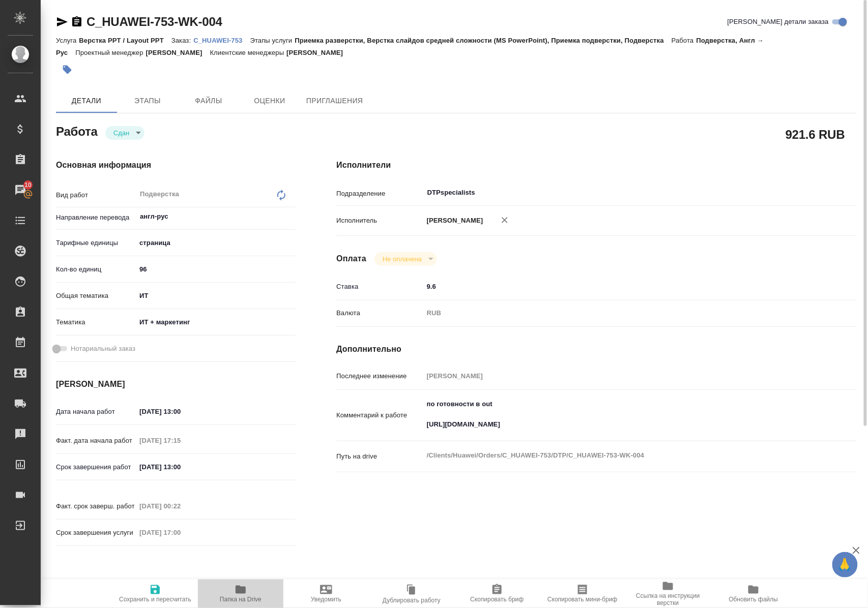
click at [243, 590] on icon "button" at bounding box center [240, 590] width 10 height 8
drag, startPoint x: 253, startPoint y: 18, endPoint x: 90, endPoint y: 22, distance: 163.3
click at [90, 22] on div "C_HUAWEI-753-WK-004 Кратко детали заказа" at bounding box center [456, 22] width 800 height 16
copy link "C_HUAWEI-753-WK-004"
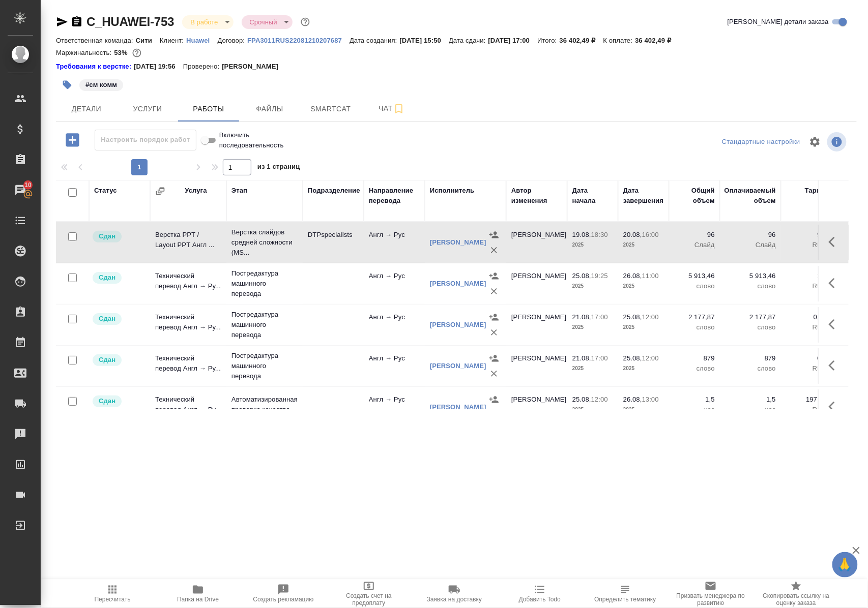
scroll to position [113, 0]
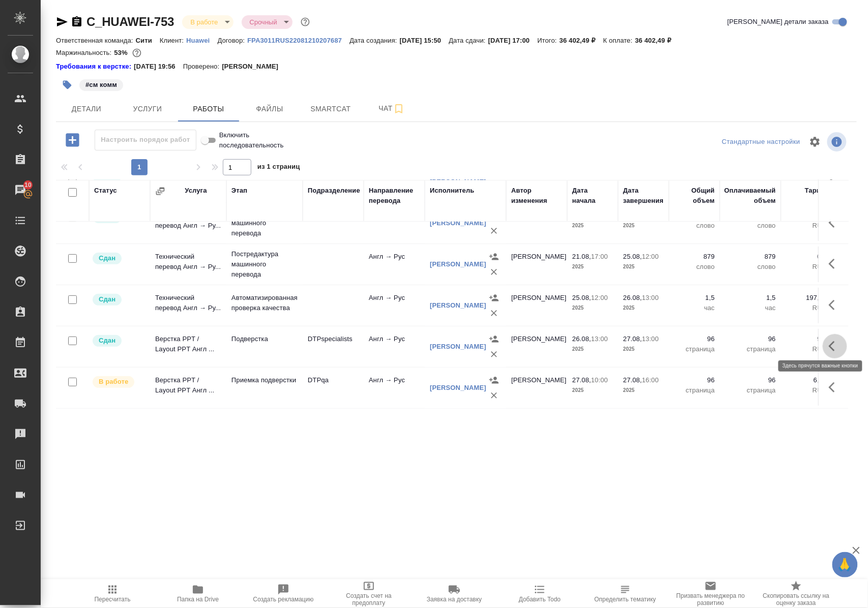
click at [828, 341] on icon "button" at bounding box center [831, 346] width 6 height 10
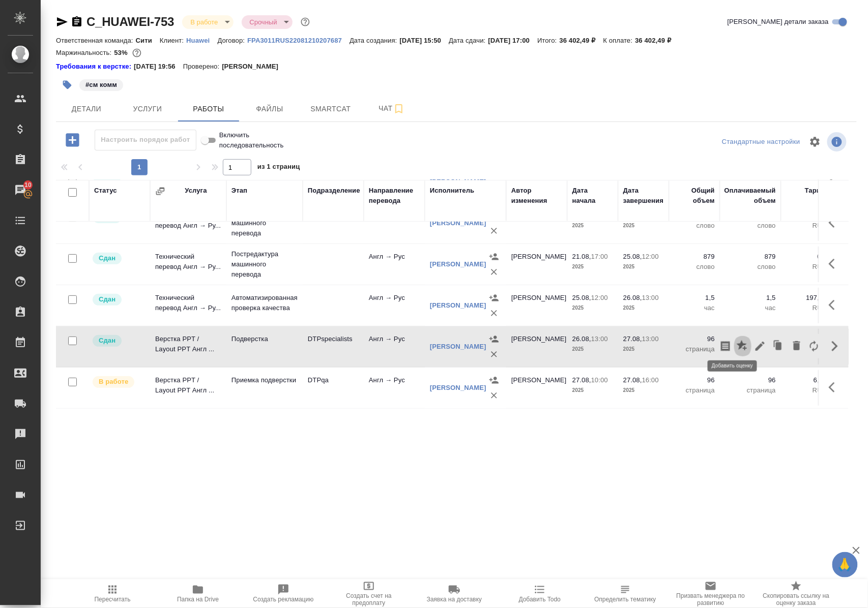
click at [736, 342] on icon "button" at bounding box center [741, 345] width 10 height 10
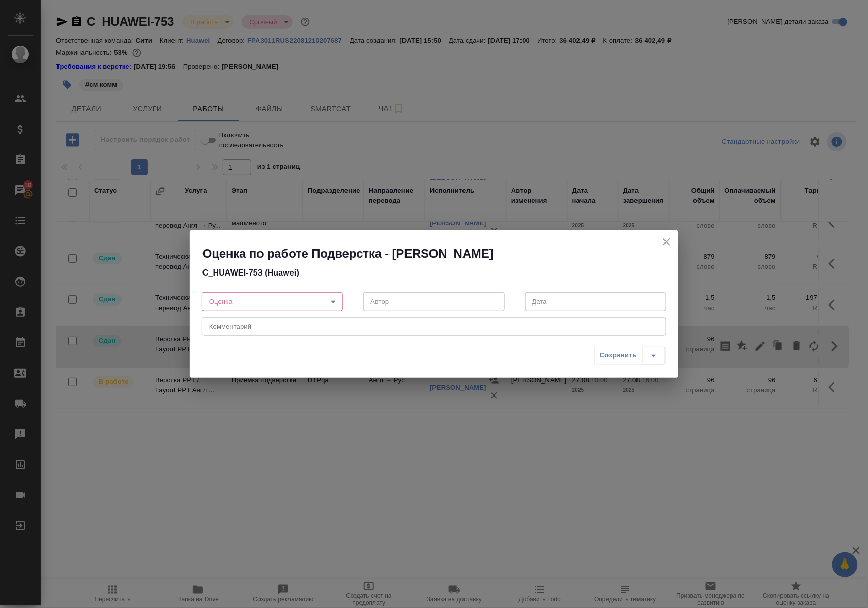
click at [334, 300] on body "🙏 .cls-1 fill:#fff; AWATERA Polushina Alena Клиенты Спецификации Заказы 10 Чаты…" at bounding box center [434, 304] width 868 height 608
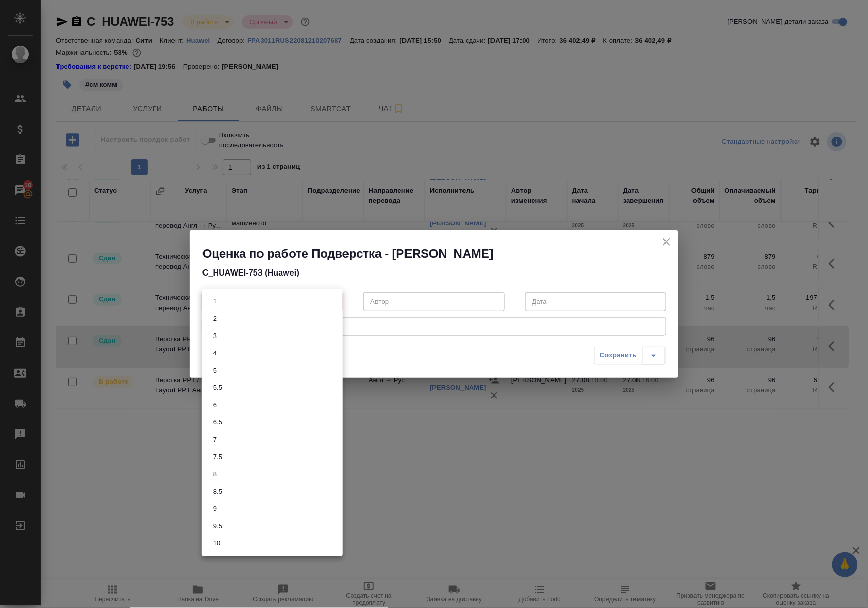
click at [227, 526] on li "9.5" at bounding box center [272, 526] width 141 height 17
type input "9.5"
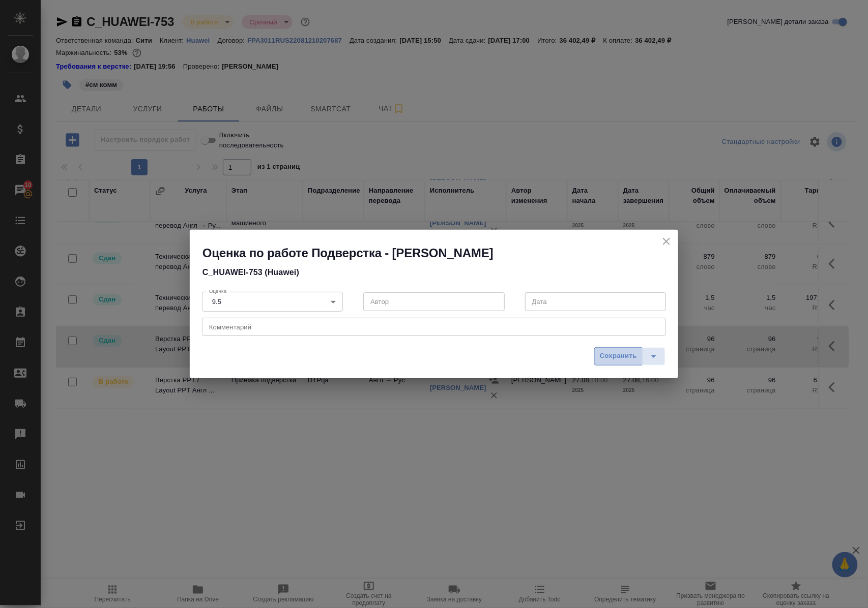
click at [609, 356] on span "Сохранить" at bounding box center [618, 356] width 37 height 12
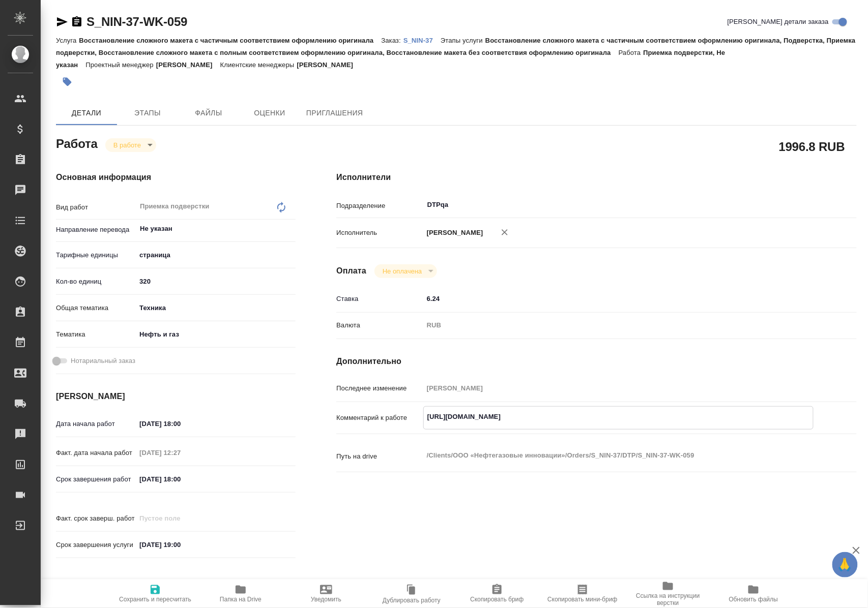
drag, startPoint x: 427, startPoint y: 426, endPoint x: 710, endPoint y: 445, distance: 283.9
click at [710, 445] on div "Комментарий к работе https://tera.awatera.com/Work/6806996a03caf667515f5194/ x" at bounding box center [596, 425] width 520 height 39
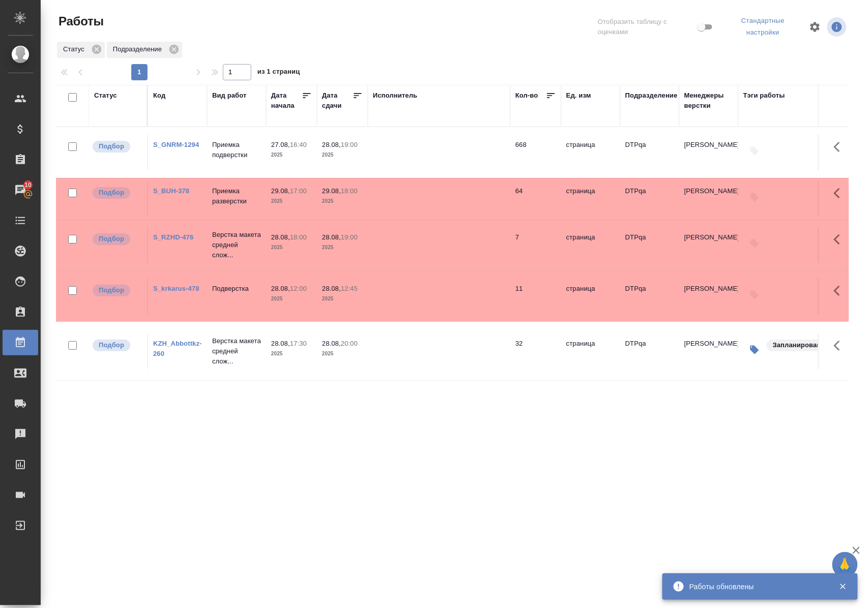
click at [186, 145] on link "S_GNRM-1294" at bounding box center [176, 145] width 46 height 8
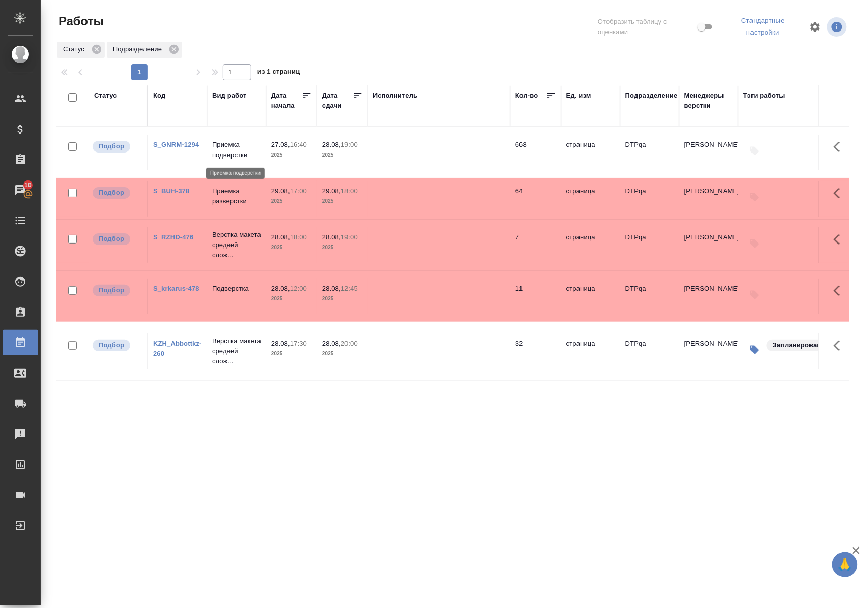
click at [226, 149] on p "Приемка подверстки" at bounding box center [236, 150] width 49 height 20
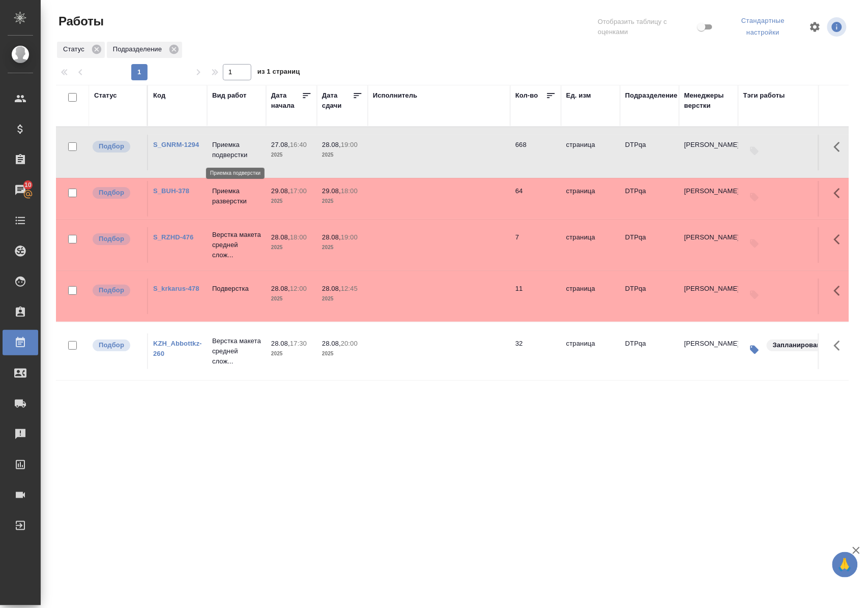
click at [226, 149] on p "Приемка подверстки" at bounding box center [236, 150] width 49 height 20
click at [245, 154] on p "Приемка подверстки" at bounding box center [236, 150] width 49 height 20
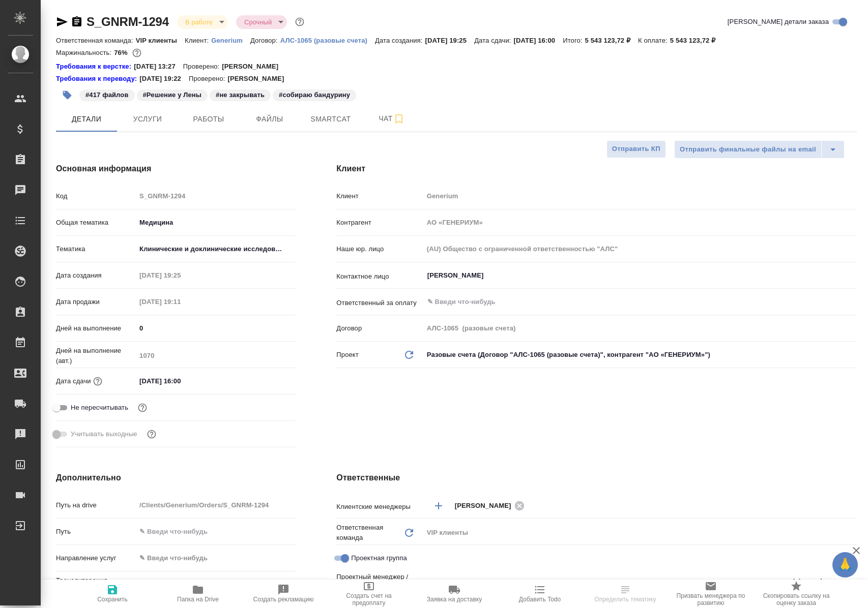
select select "RU"
type input "[PERSON_NAME]"
click at [213, 121] on span "Работы" at bounding box center [208, 119] width 49 height 13
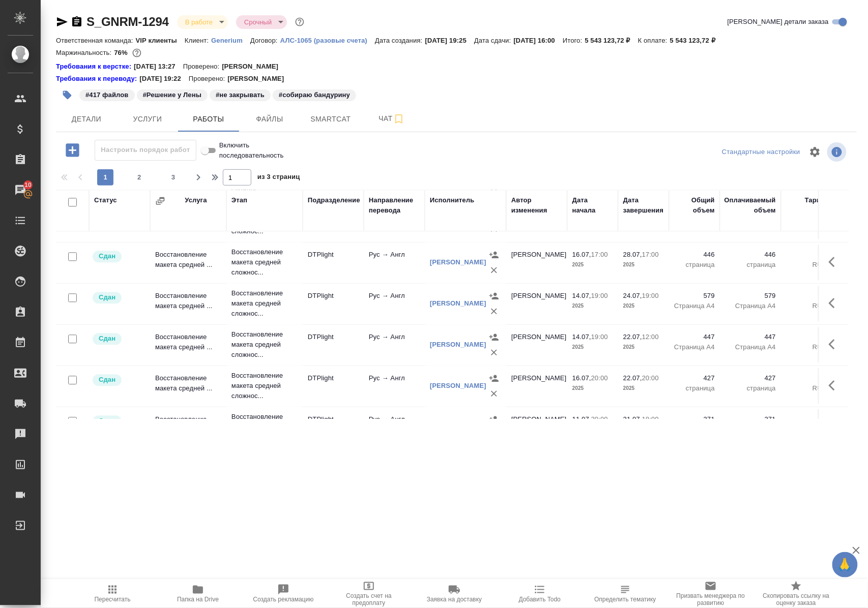
scroll to position [857, 0]
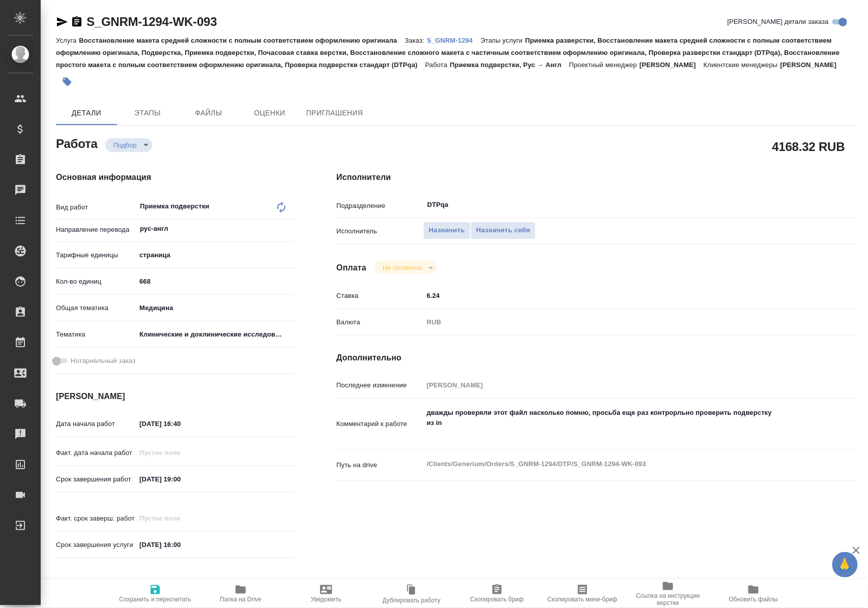
type textarea "x"
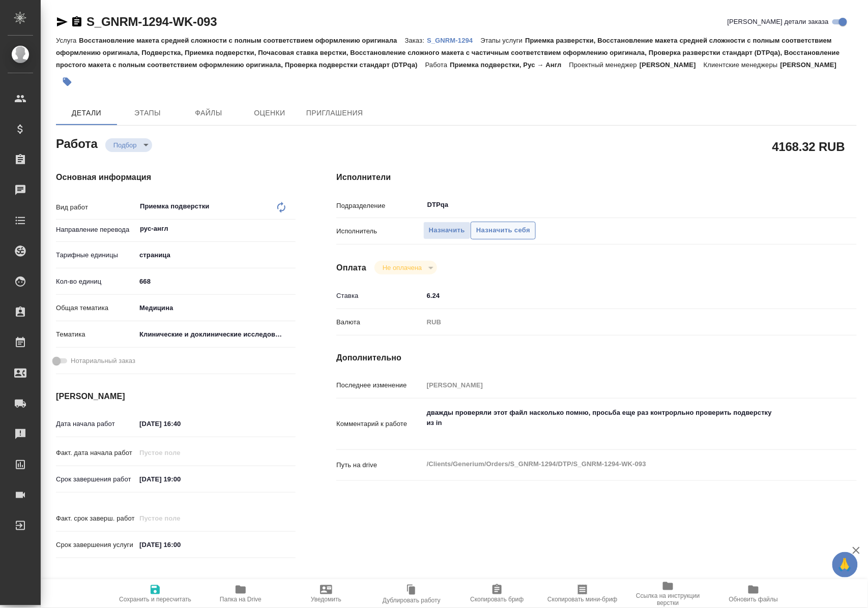
type textarea "x"
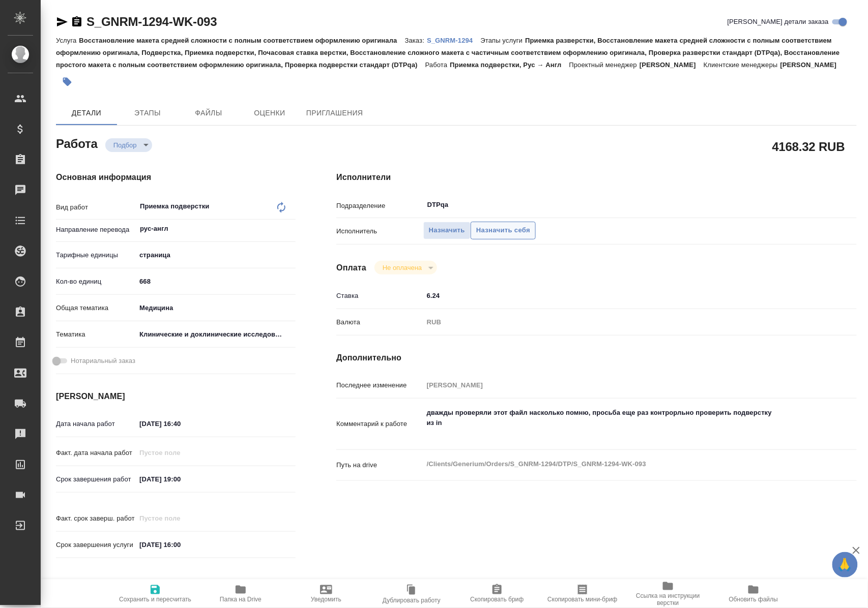
type textarea "x"
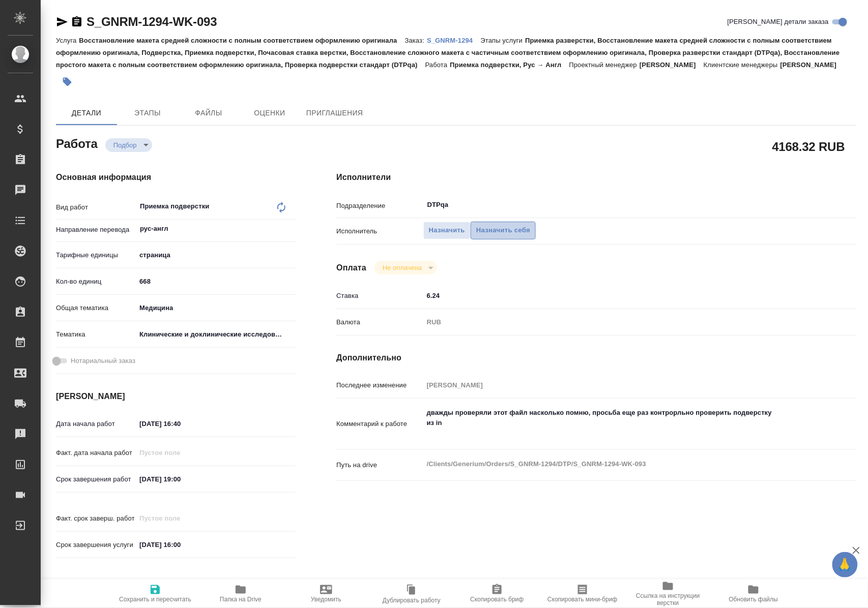
click at [523, 231] on span "Назначить себя" at bounding box center [503, 231] width 54 height 12
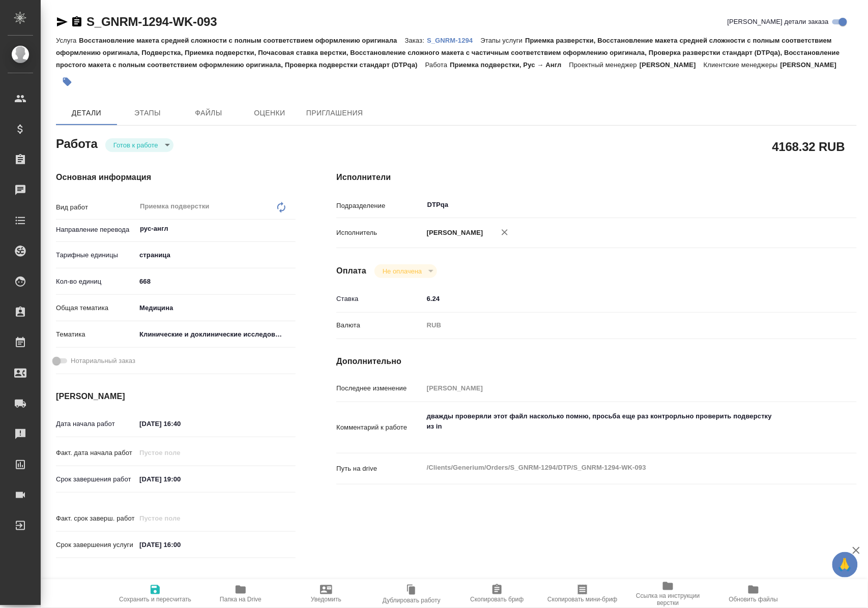
type textarea "x"
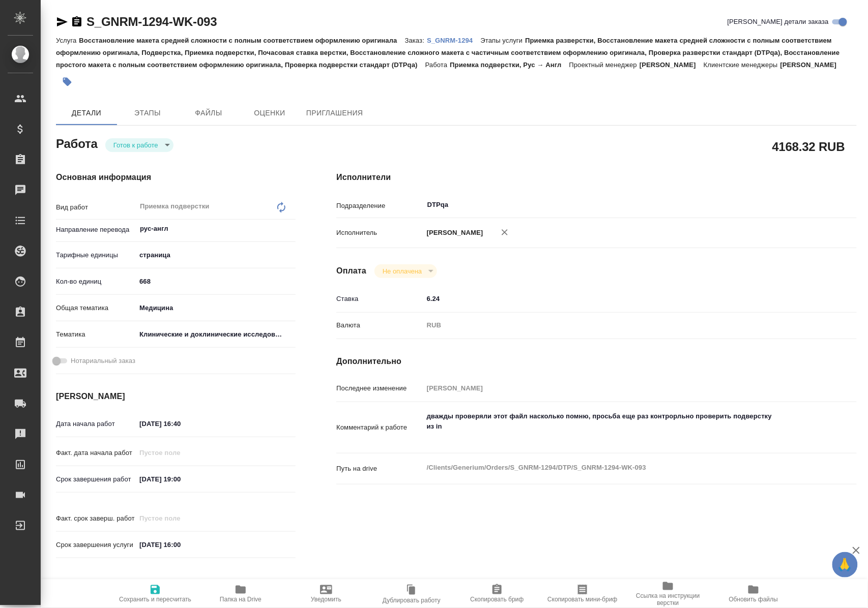
type textarea "x"
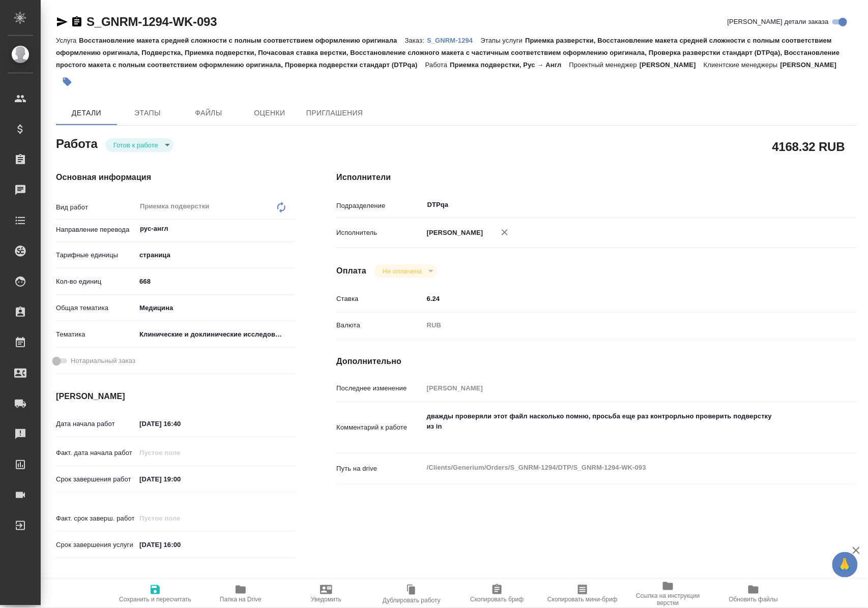
type textarea "x"
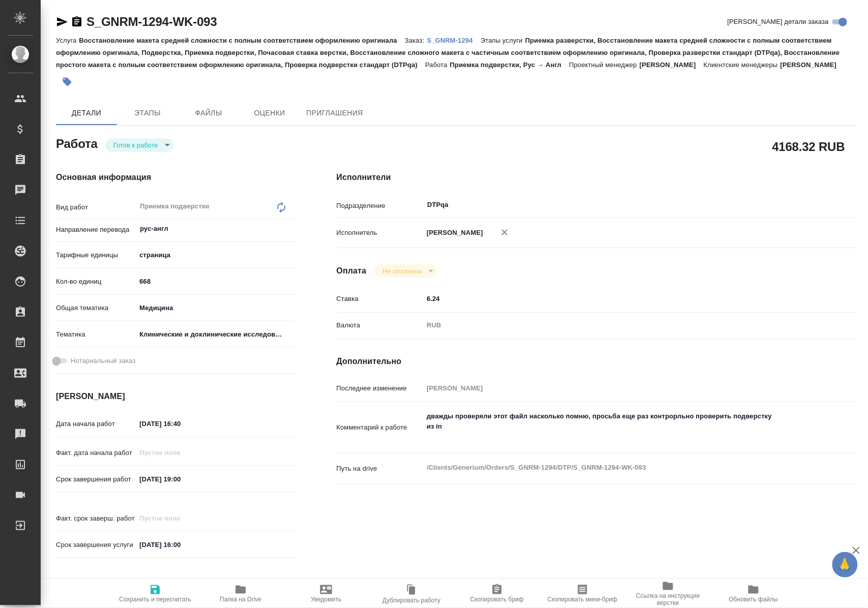
type textarea "x"
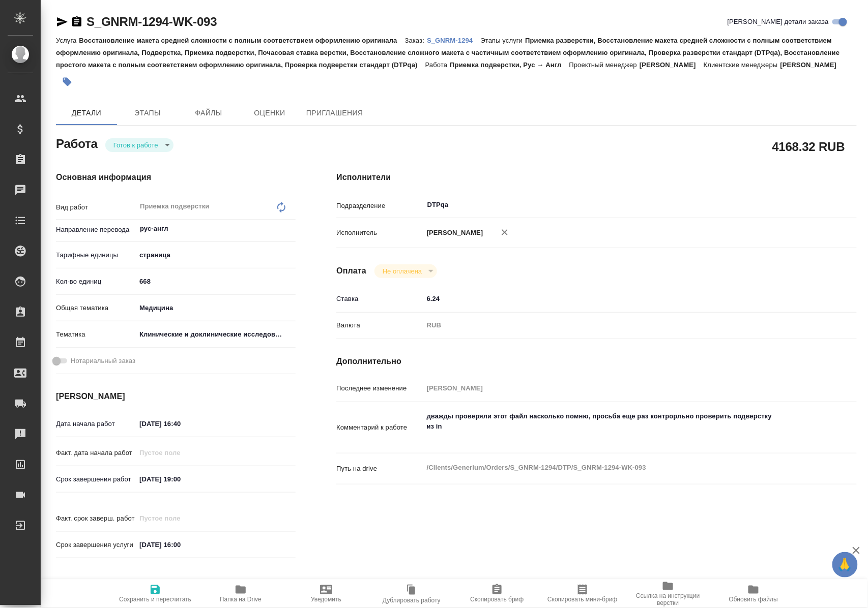
type textarea "x"
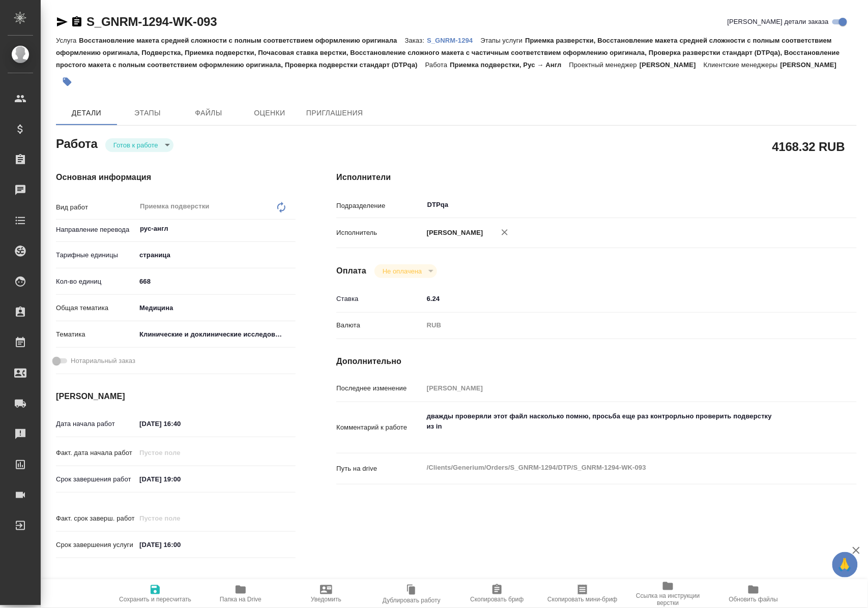
type textarea "x"
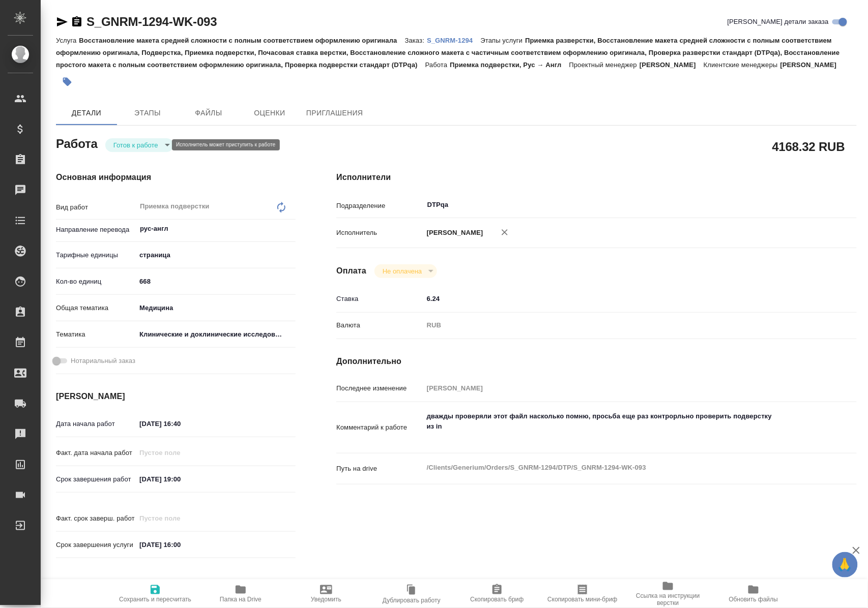
click at [162, 146] on body "🙏 .cls-1 fill:#fff; AWATERA [PERSON_NAME] Спецификации Заказы Чаты Todo Проекты…" at bounding box center [434, 304] width 868 height 608
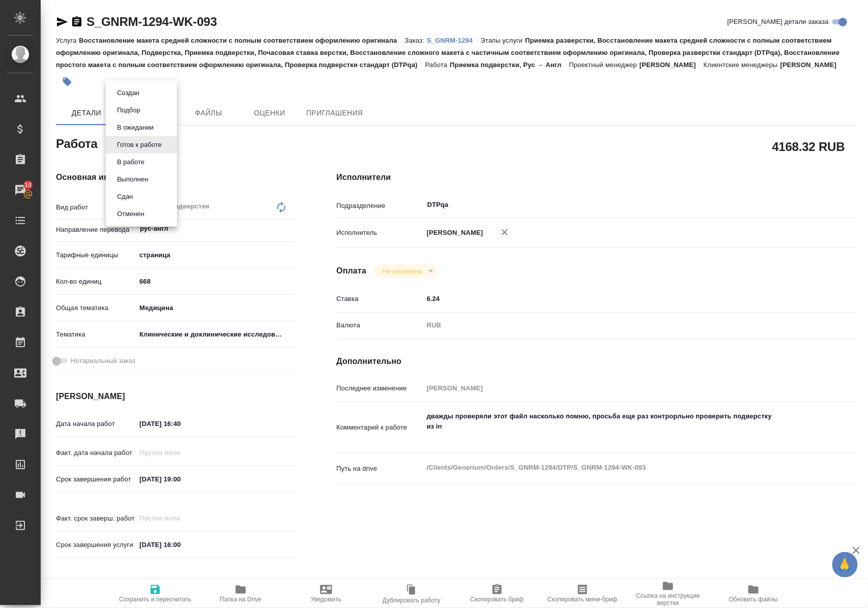
click at [154, 163] on li "В работе" at bounding box center [141, 162] width 71 height 17
type textarea "x"
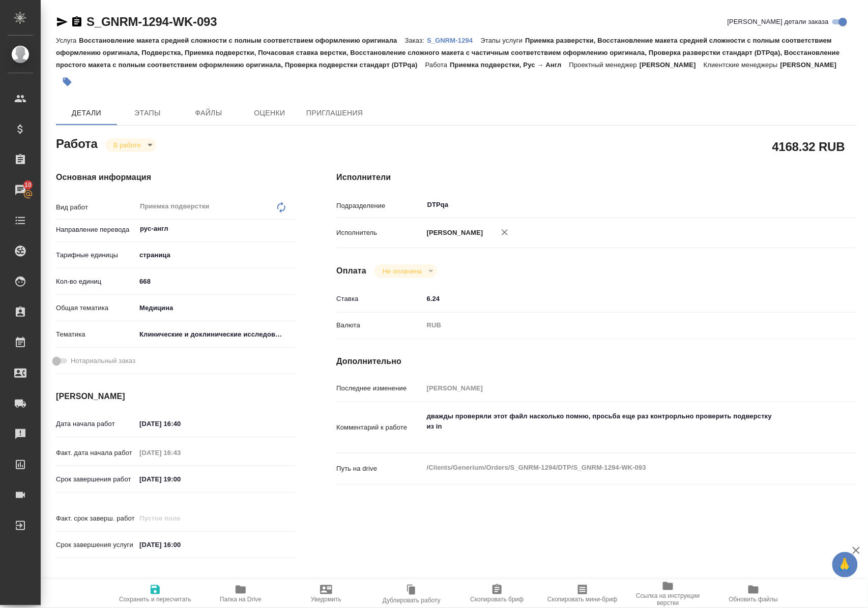
type textarea "x"
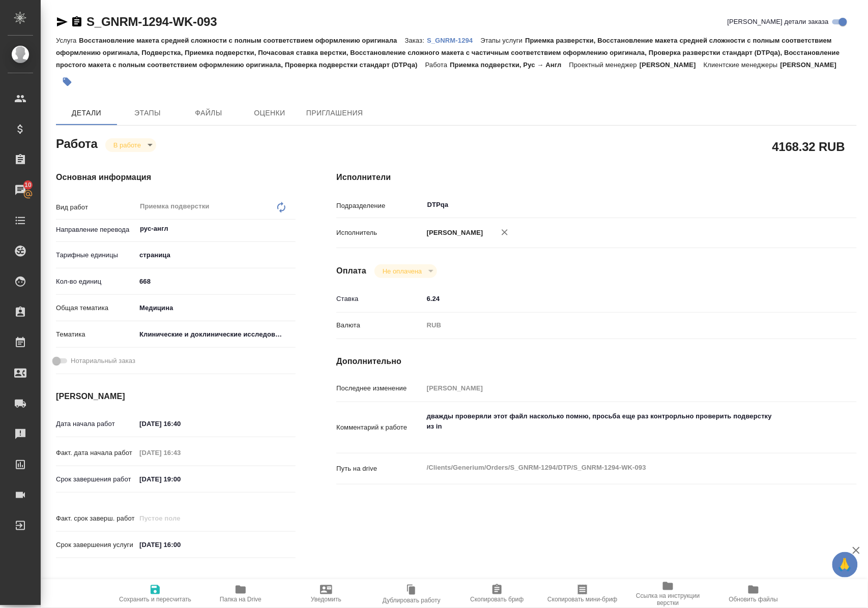
type textarea "x"
click at [159, 586] on icon "button" at bounding box center [155, 589] width 9 height 9
type textarea "x"
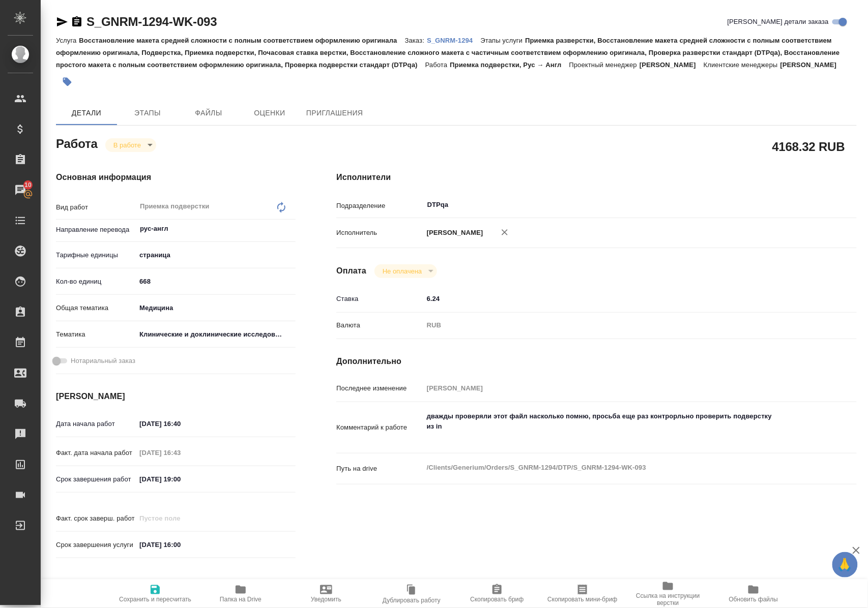
type textarea "x"
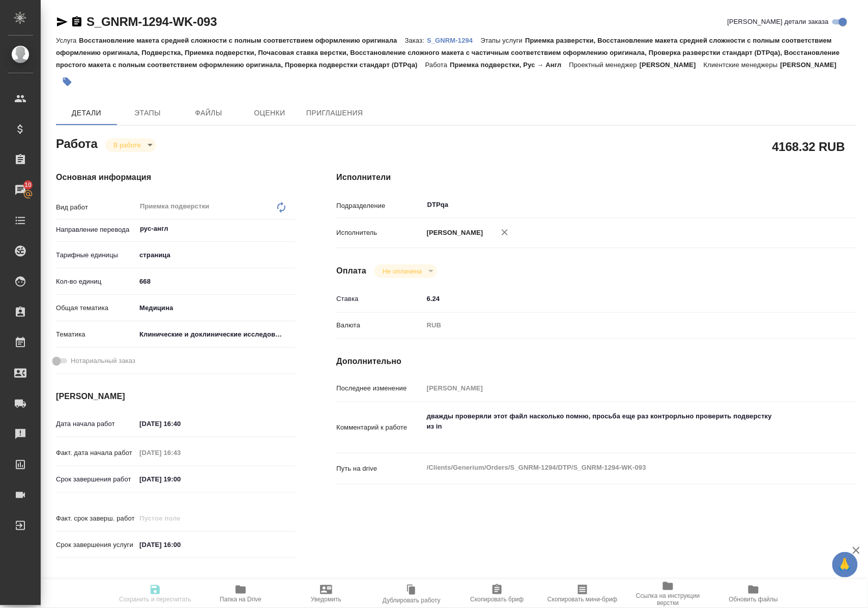
type textarea "x"
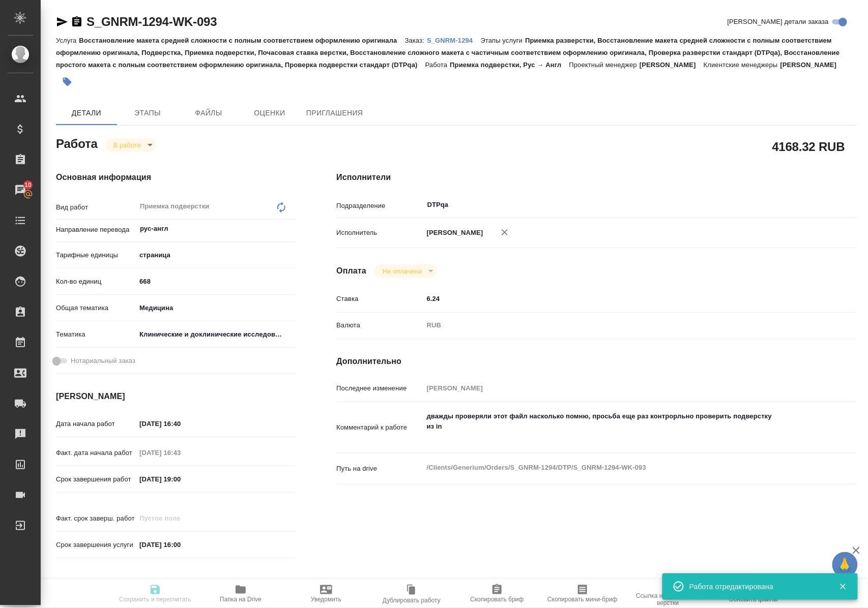
type textarea "x"
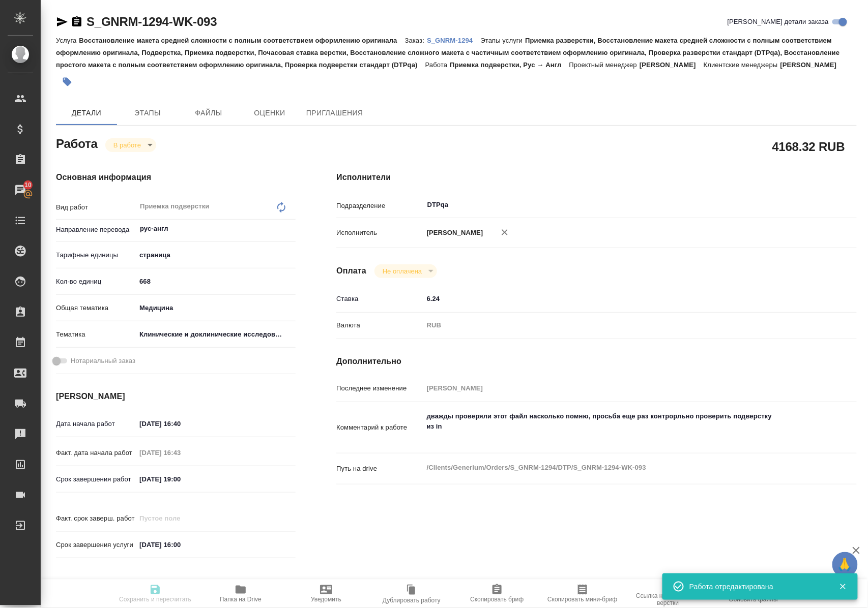
type input "inProgress"
type textarea "Приемка подверстки"
type textarea "x"
type input "рус-англ"
type input "5a8b1489cc6b4906c91bfdb2"
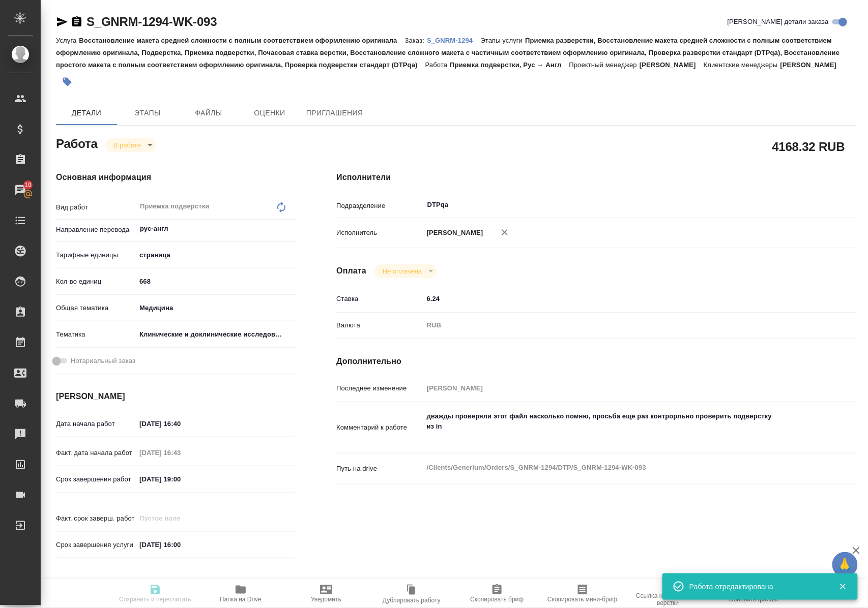
type input "668"
type input "med"
type input "5a8b8b956a9677013d343d9e"
type input "27.08.2025 16:40"
type input "27.08.2025 16:43"
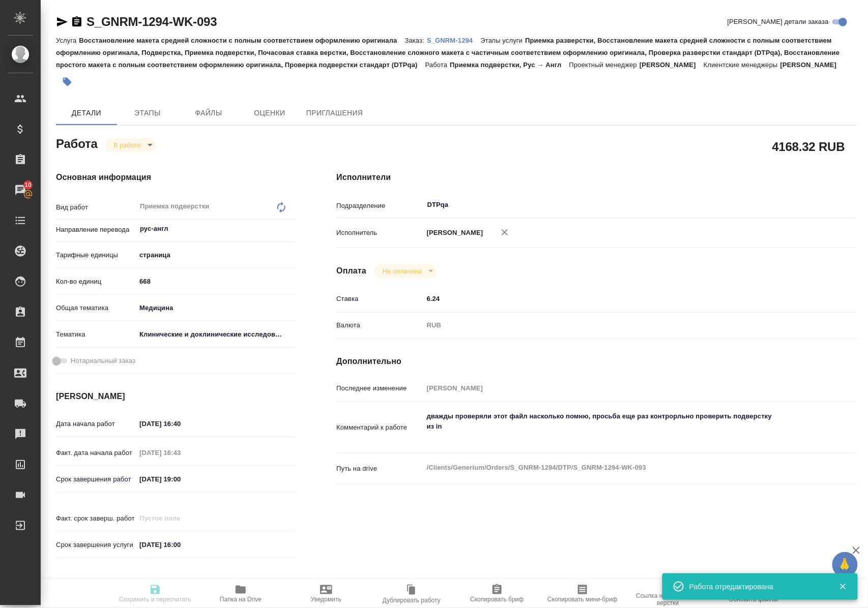
type input "28.08.2025 19:00"
type input "29.08.2025 16:00"
type input "DTPqa"
type input "notPayed"
type input "6.24"
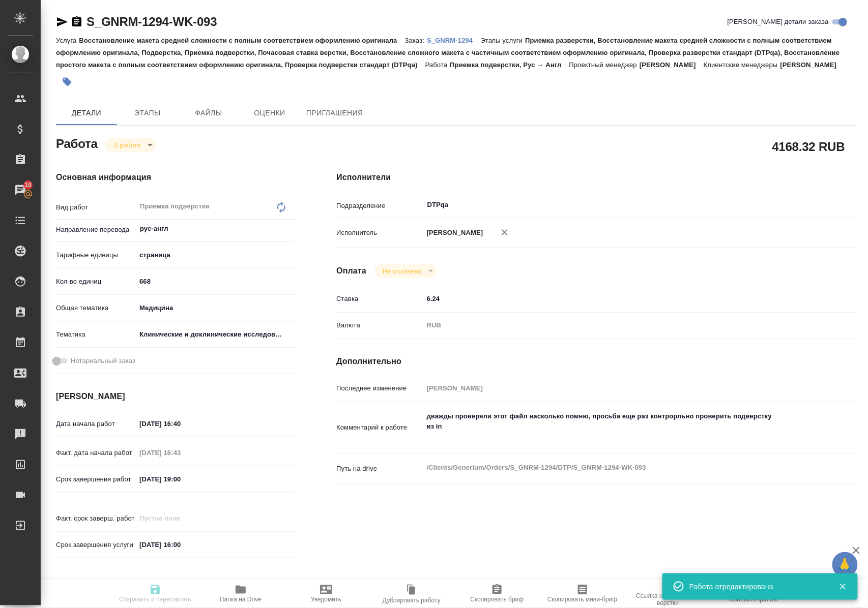
type input "RUB"
type input "Полушина Алена"
type textarea "дважды проверяли этот файл насколько помню, просьба еще раз контрорльно провери…"
type textarea "x"
type textarea "/Clients/Generium/Orders/S_GNRM-1294/DTP/S_GNRM-1294-WK-093"
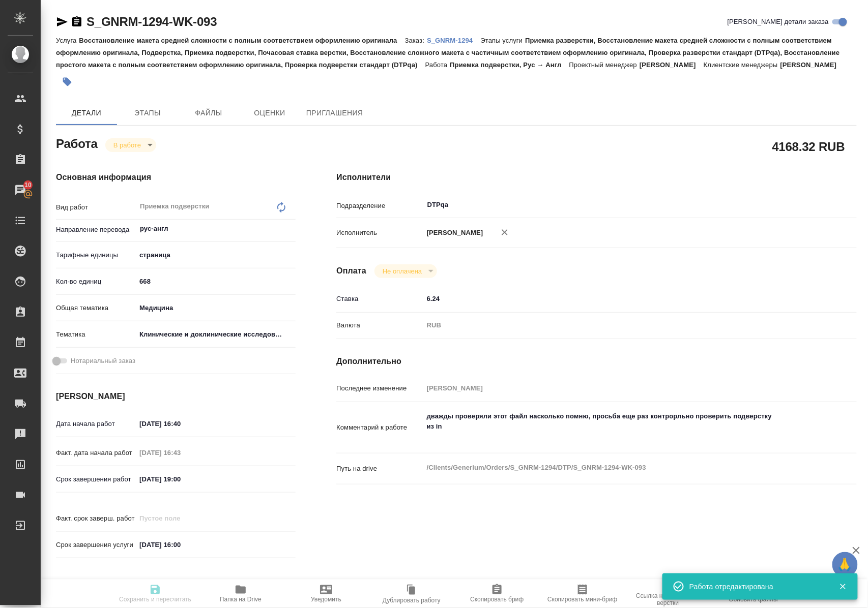
type textarea "x"
type input "S_GNRM-1294"
type input "Восстановление макета средней сложности с полным соответствием оформлению ориги…"
type input "Приемка разверстки, Восстановление макета средней сложности с полным соответств…"
type input "Кабаргина Анна"
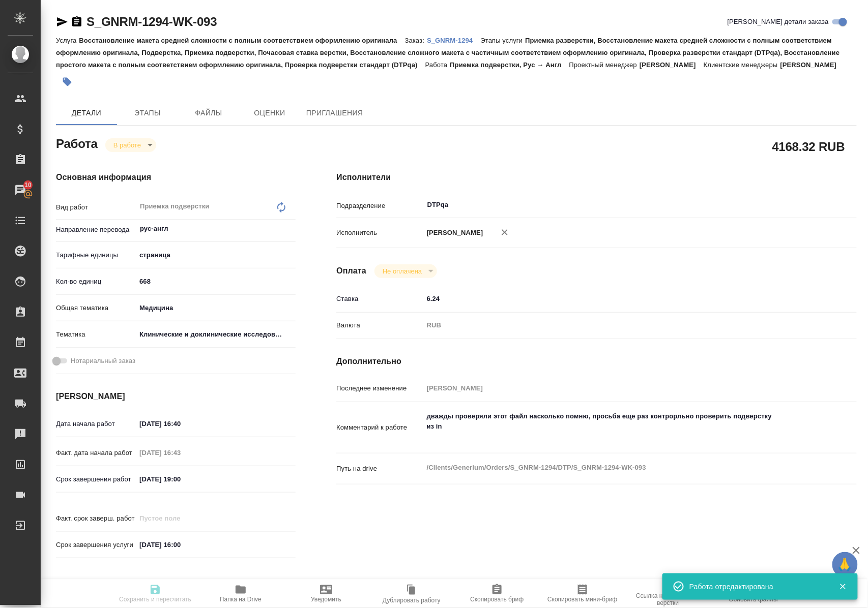
type input "[PERSON_NAME]"
type input "/Clients/Generium/Orders/S_GNRM-1294"
type textarea "x"
type textarea "Рассчитайте, пожалуйста, перевод на англ досье по ссылке https://disk.360.yande…"
type textarea "x"
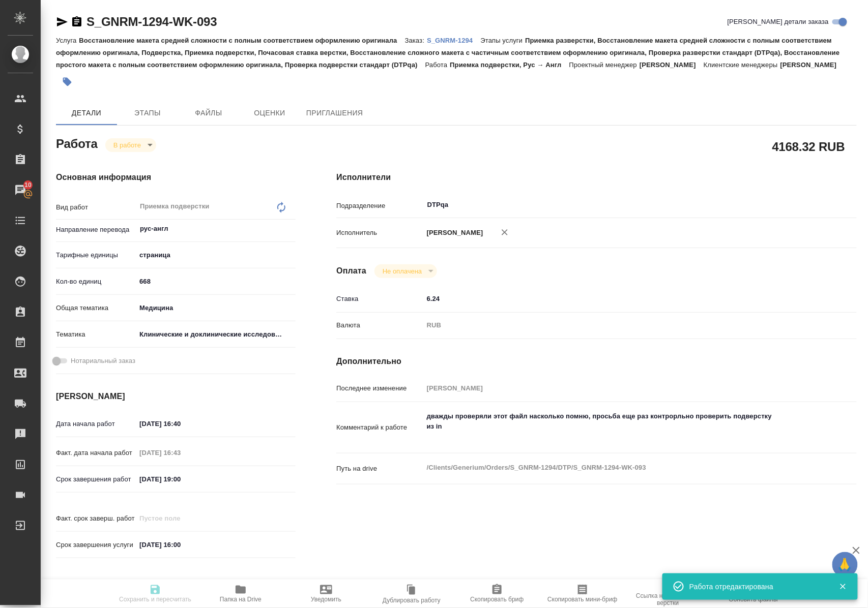
type textarea "x"
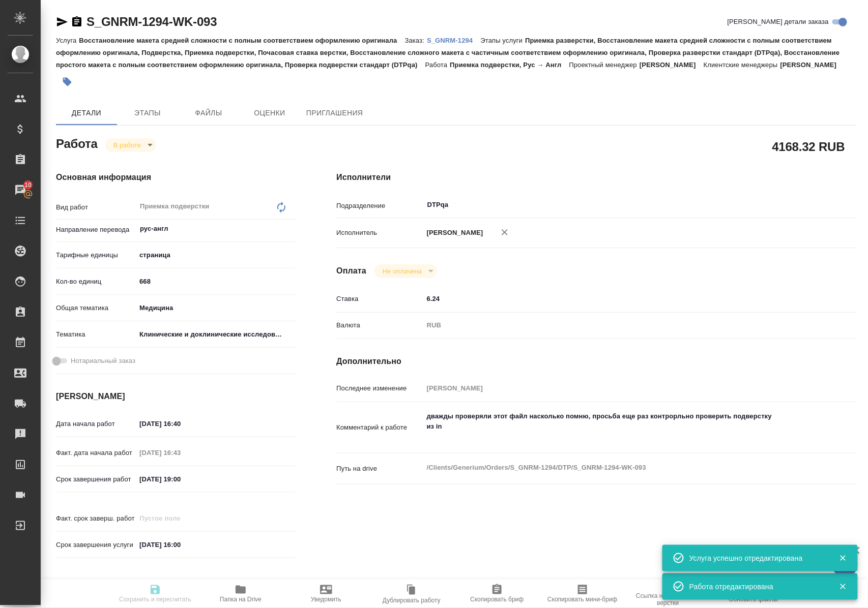
type textarea "x"
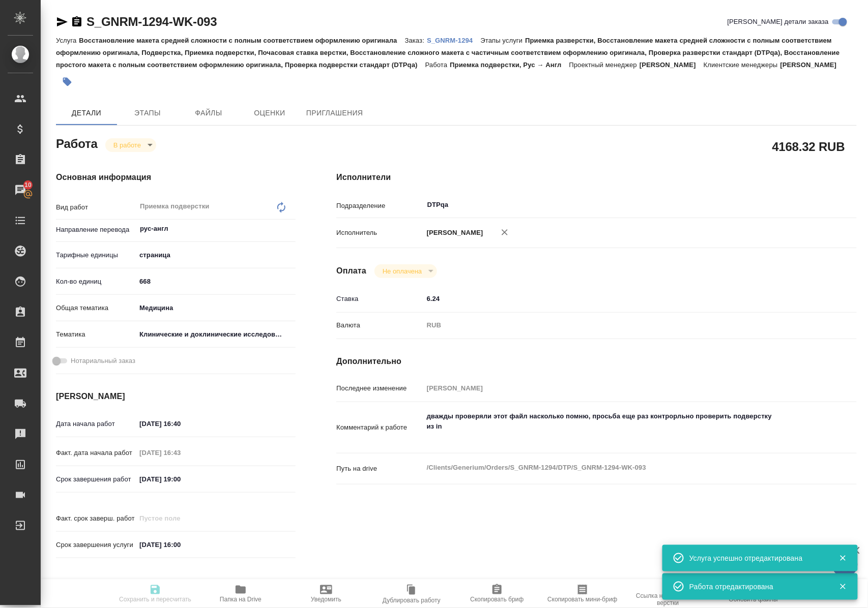
type textarea "x"
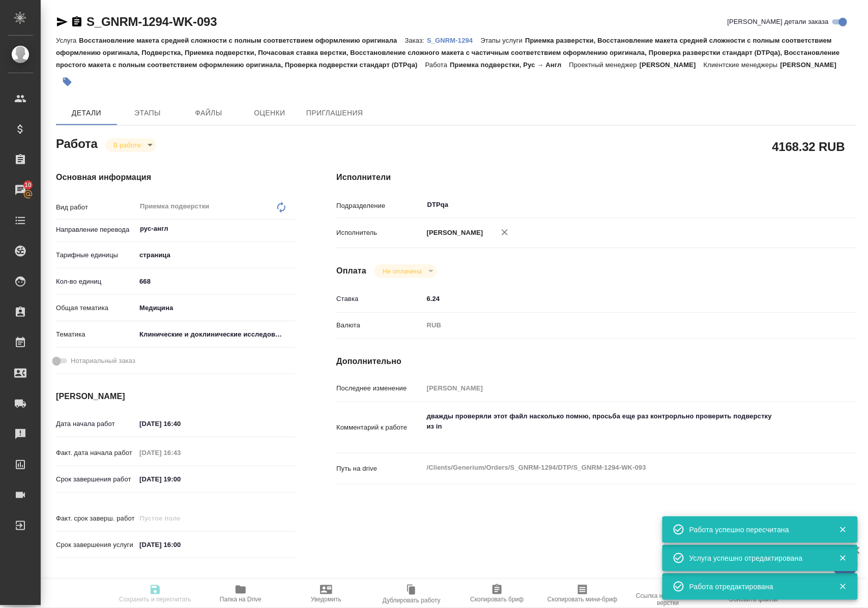
type input "inProgress"
type textarea "Приемка подверстки"
type textarea "x"
type input "рус-англ"
type input "5a8b1489cc6b4906c91bfdb2"
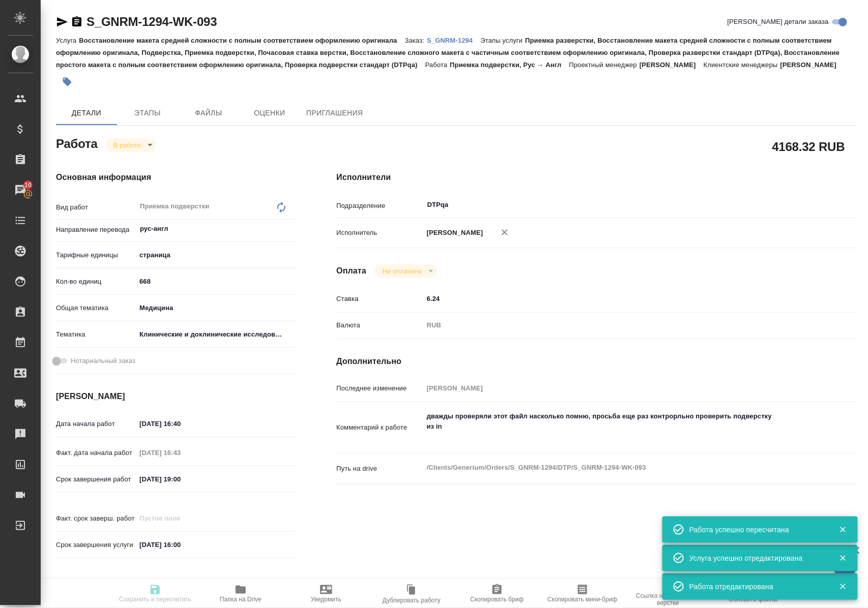
type input "668"
type input "med"
type input "5a8b8b956a9677013d343d9e"
type input "27.08.2025 16:40"
type input "27.08.2025 16:43"
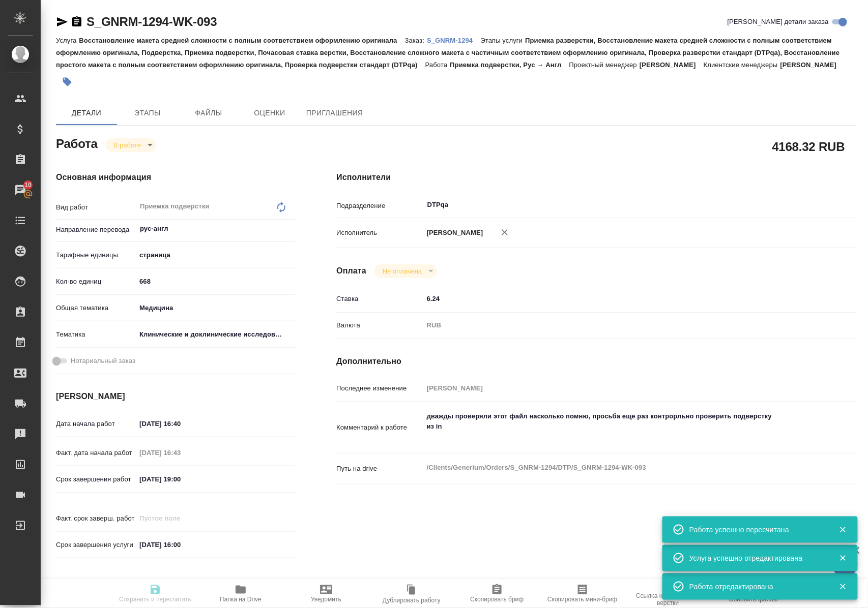
type input "28.08.2025 19:00"
type input "29.08.2025 16:00"
type input "DTPqa"
type input "notPayed"
type input "6.24"
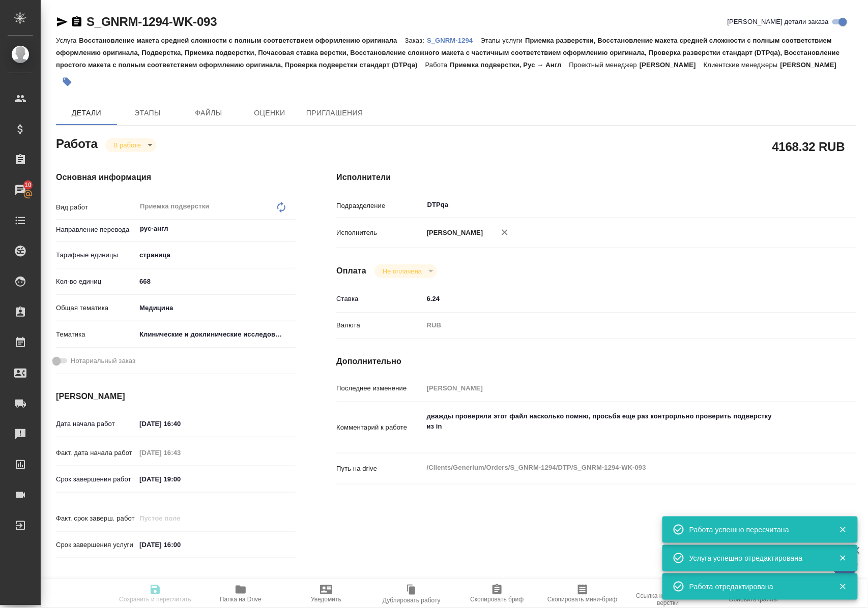
type input "RUB"
type input "Полушина Алена"
type textarea "дважды проверяли этот файл насколько помню, просьба еще раз контрорльно провери…"
type textarea "x"
type textarea "/Clients/Generium/Orders/S_GNRM-1294/DTP/S_GNRM-1294-WK-093"
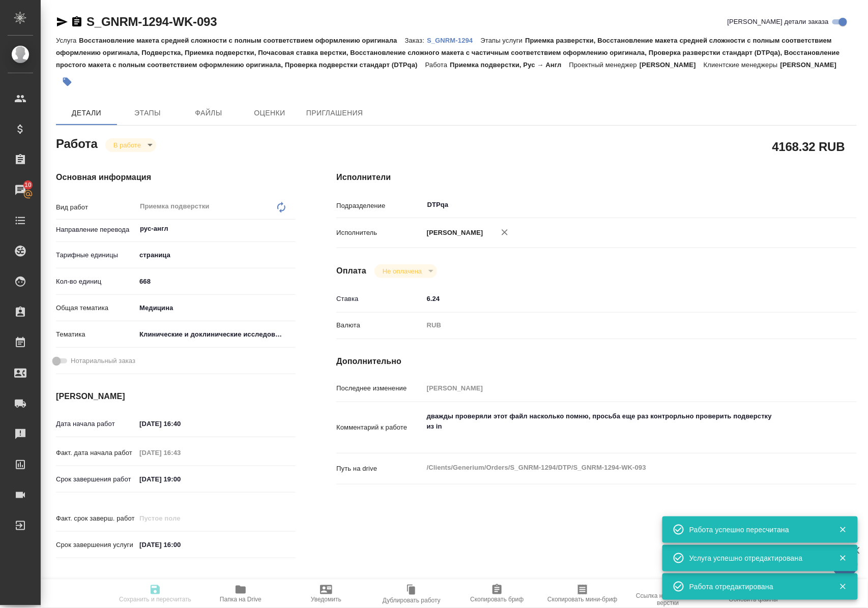
type textarea "x"
type input "S_GNRM-1294"
type input "Восстановление макета средней сложности с полным соответствием оформлению ориги…"
type input "Приемка разверстки, Восстановление макета средней сложности с полным соответств…"
type input "Кабаргина Анна"
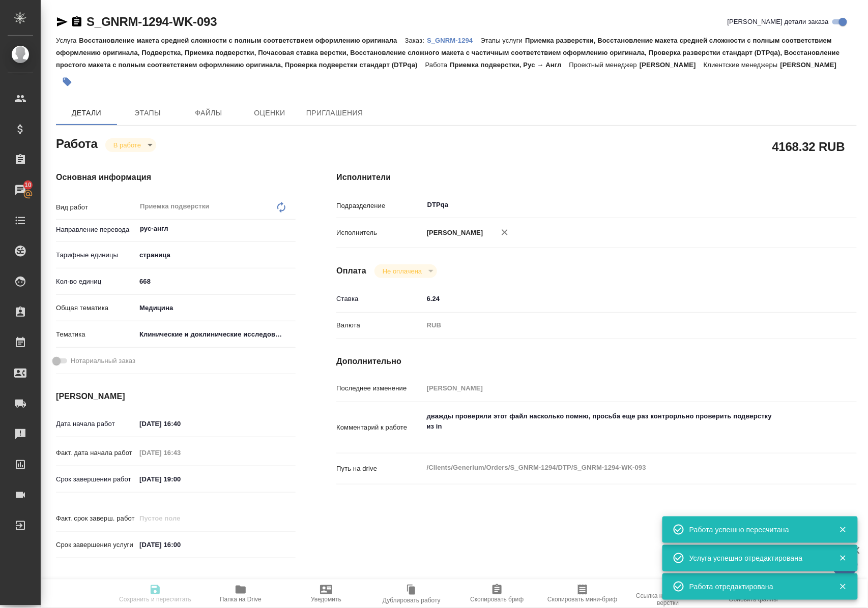
type input "[PERSON_NAME]"
type input "/Clients/Generium/Orders/S_GNRM-1294"
type textarea "x"
type textarea "Рассчитайте, пожалуйста, перевод на англ досье по ссылке https://disk.360.yande…"
type textarea "x"
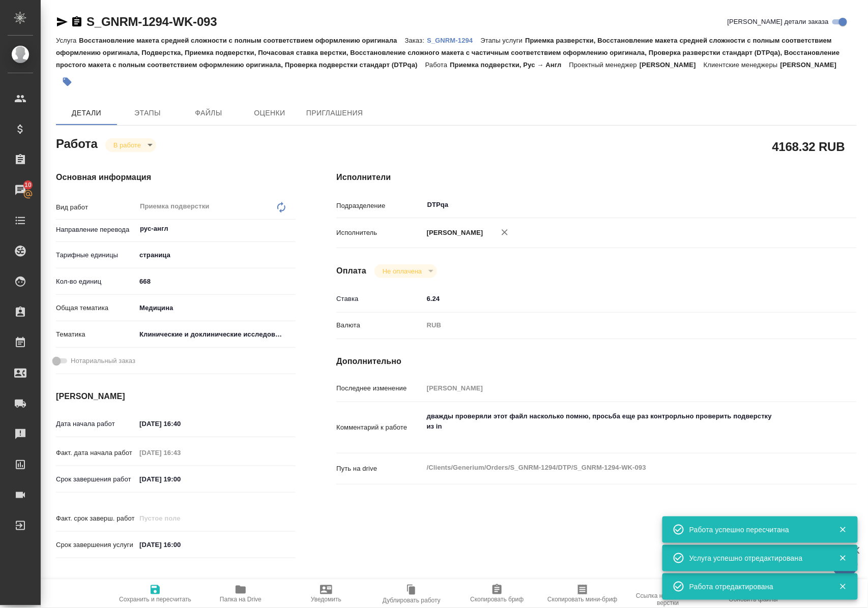
type textarea "x"
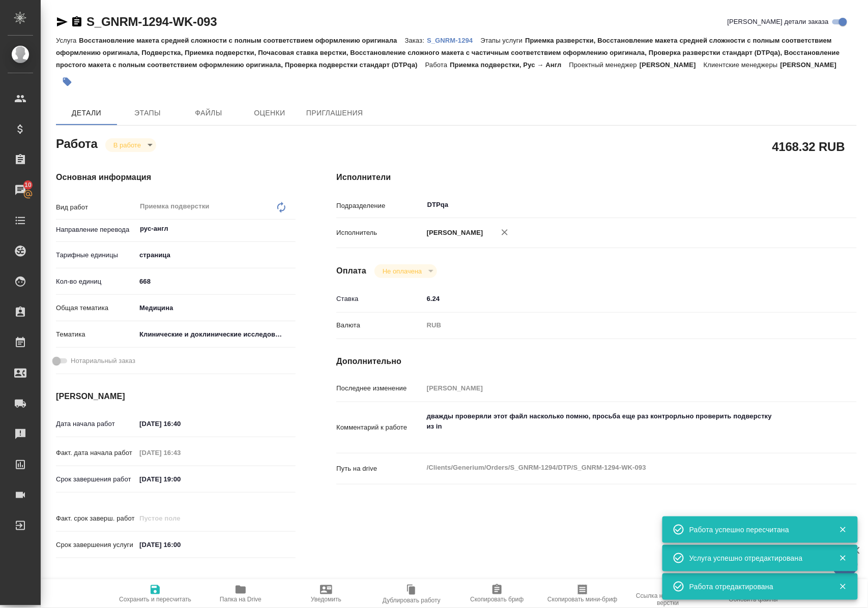
type textarea "x"
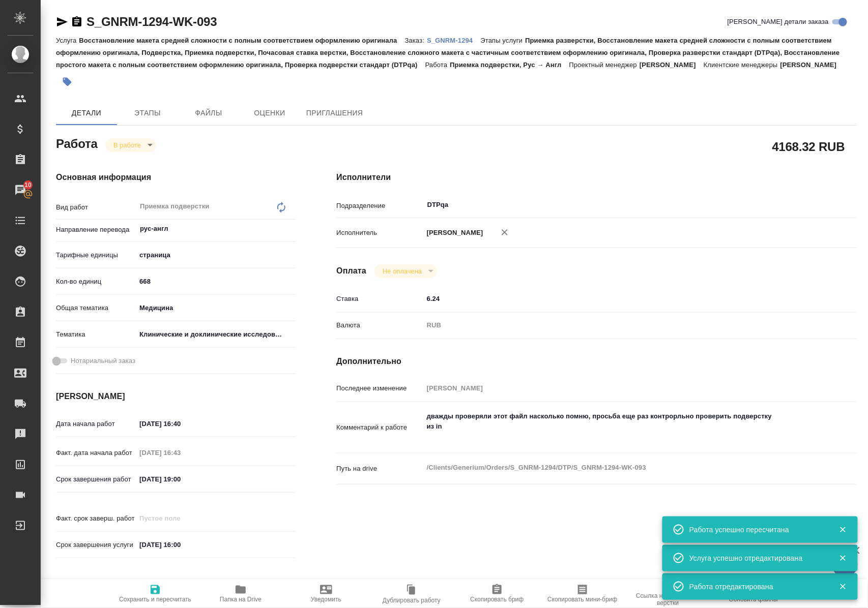
type textarea "x"
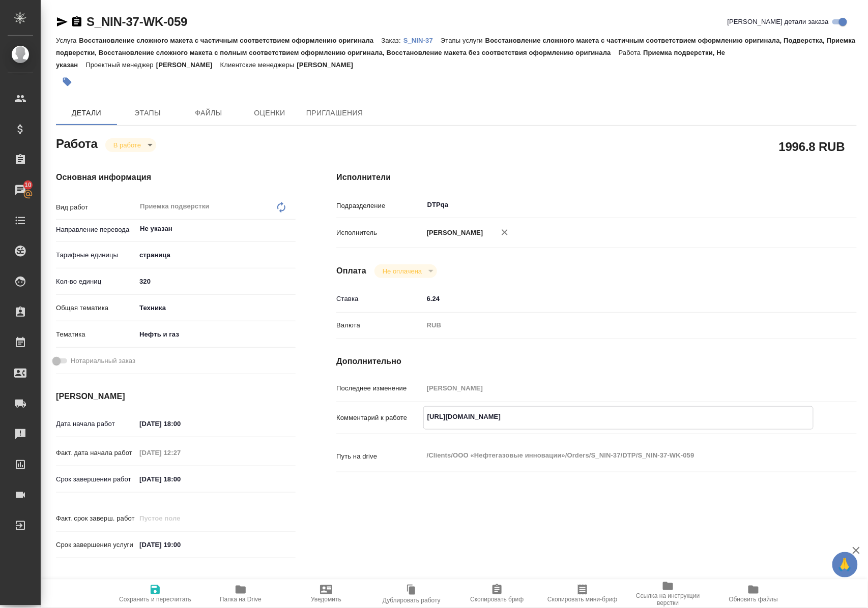
click at [432, 40] on p "S_NIN-37" at bounding box center [421, 41] width 37 height 8
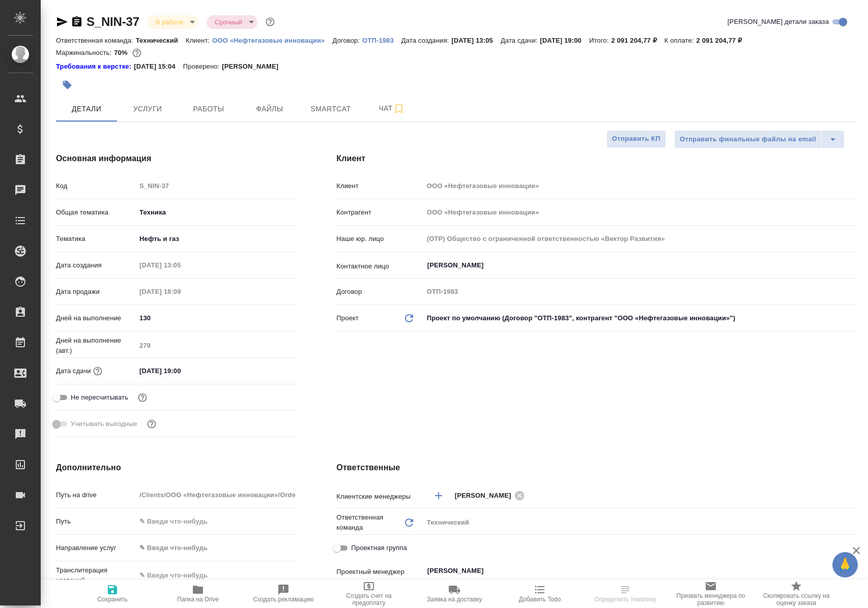
select select "RU"
click at [216, 100] on button "Работы" at bounding box center [208, 108] width 61 height 25
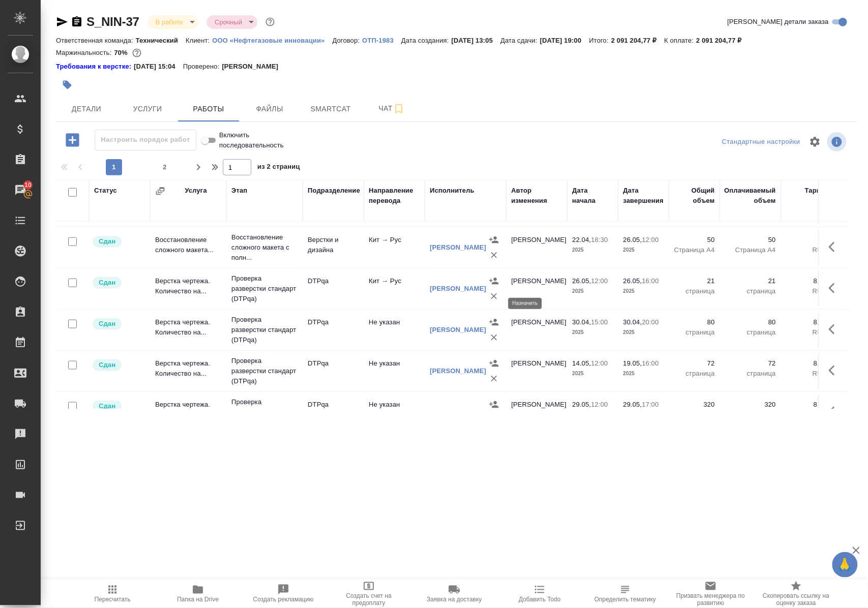
scroll to position [474, 0]
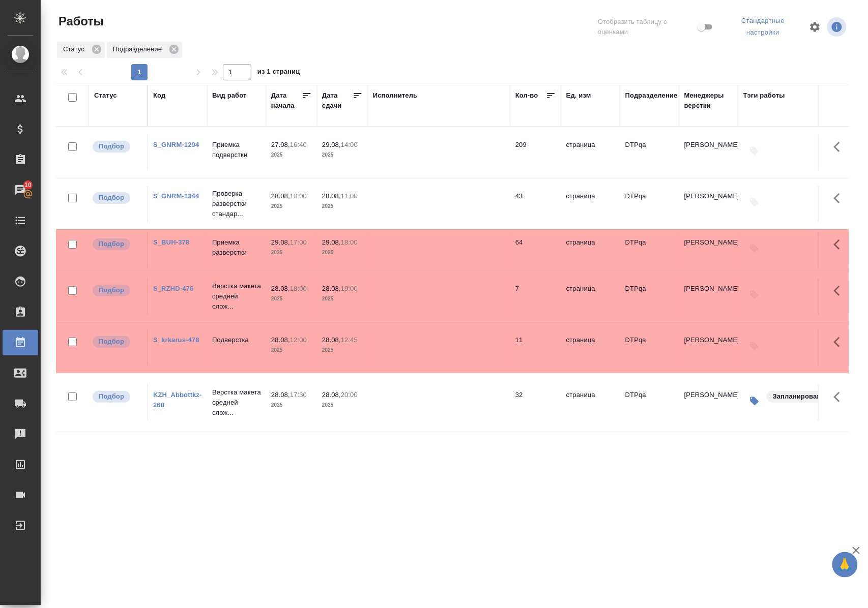
click at [235, 153] on p "Приемка подверстки" at bounding box center [236, 150] width 49 height 20
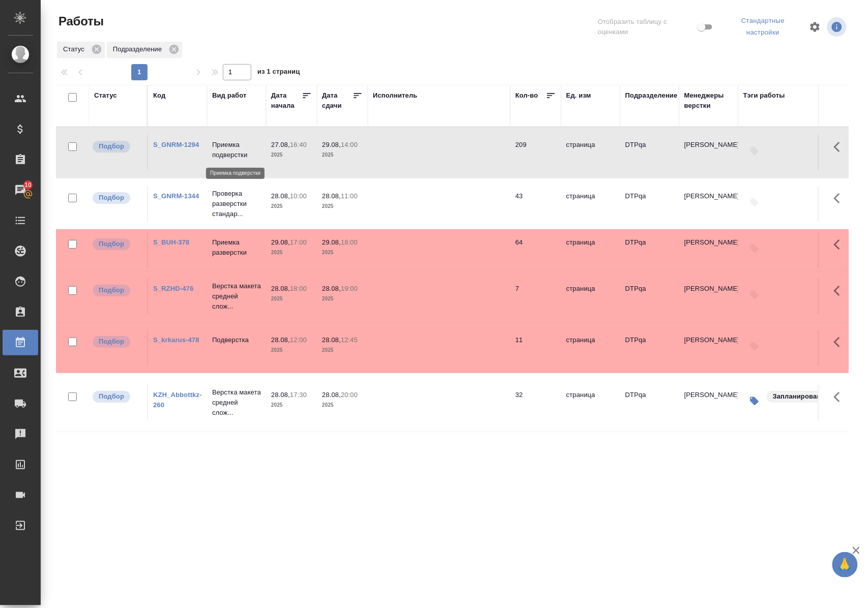
click at [235, 153] on p "Приемка подверстки" at bounding box center [236, 150] width 49 height 20
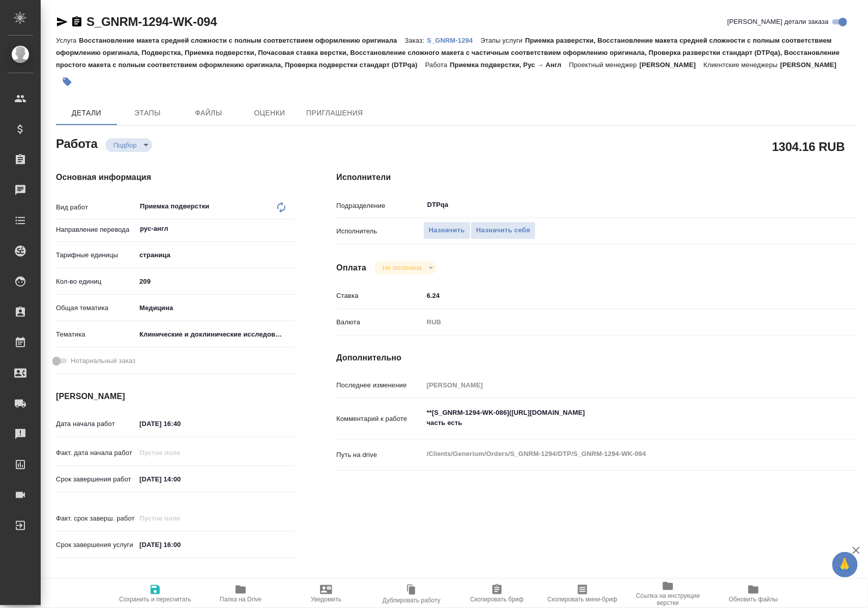
type textarea "x"
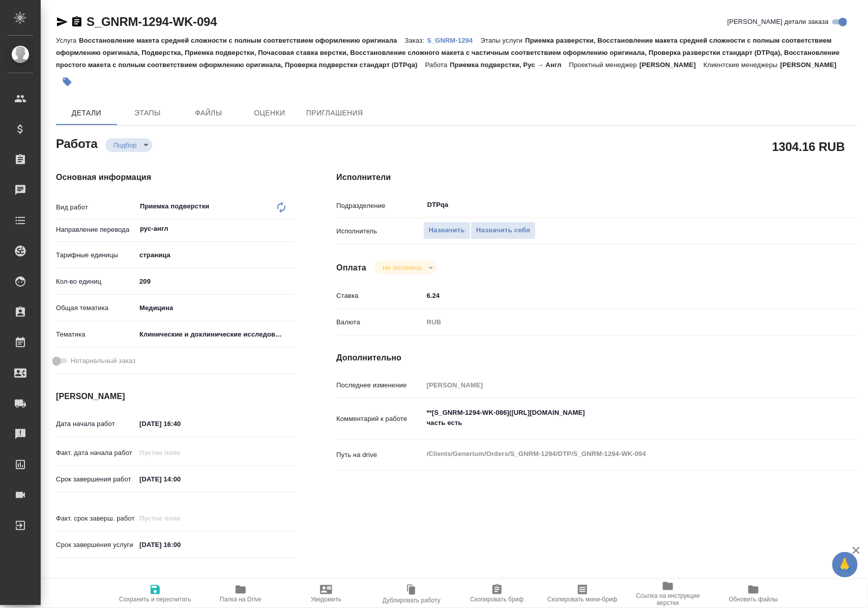
type textarea "x"
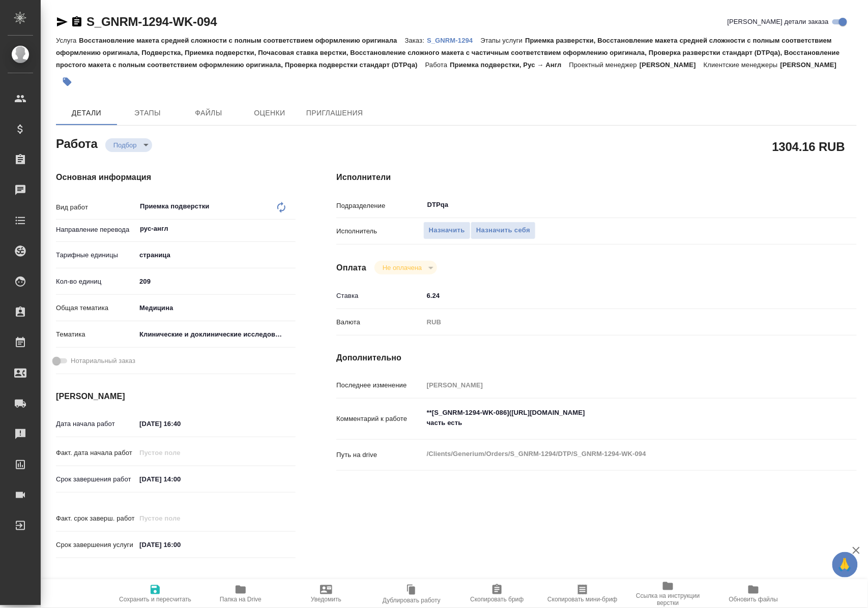
type textarea "x"
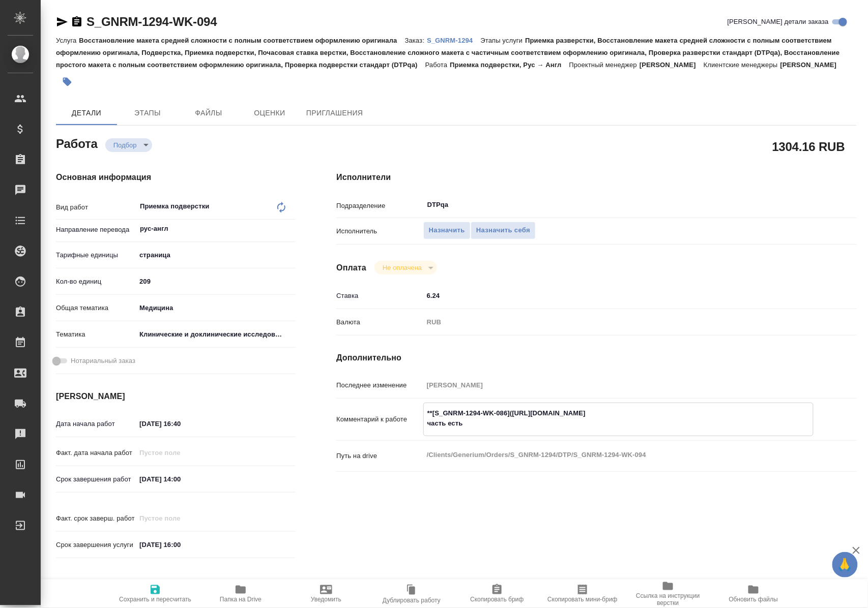
drag, startPoint x: 520, startPoint y: 415, endPoint x: 720, endPoint y: 415, distance: 200.4
click at [720, 415] on textarea "**[S_GNRM-1294-WK-086](https://tera.awatera.com/Work/68ac5c150be58547914a3f7b/)…" at bounding box center [618, 418] width 389 height 27
type textarea "x"
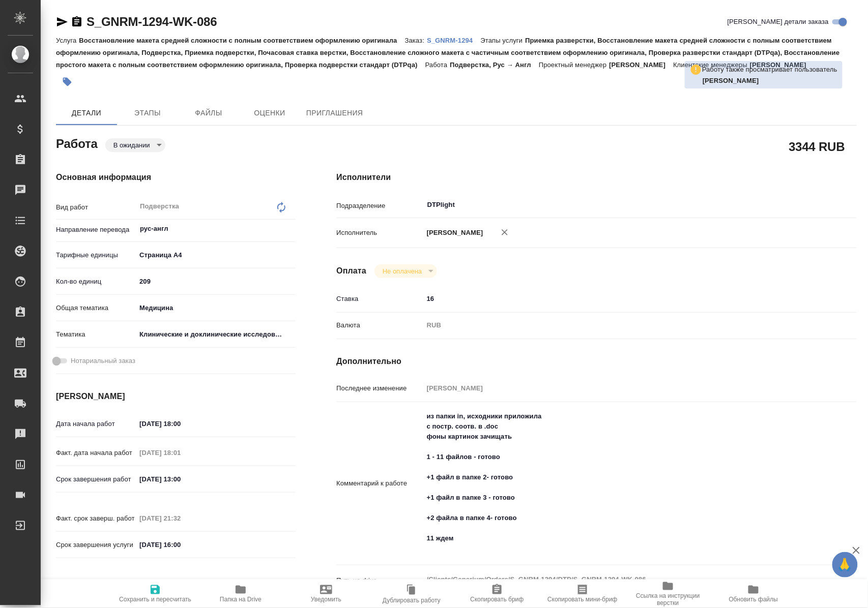
type textarea "x"
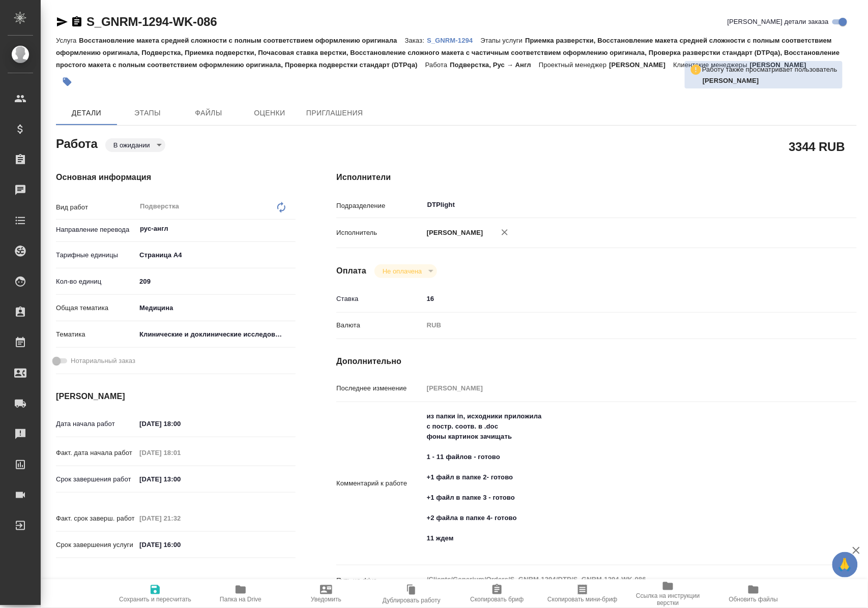
type textarea "x"
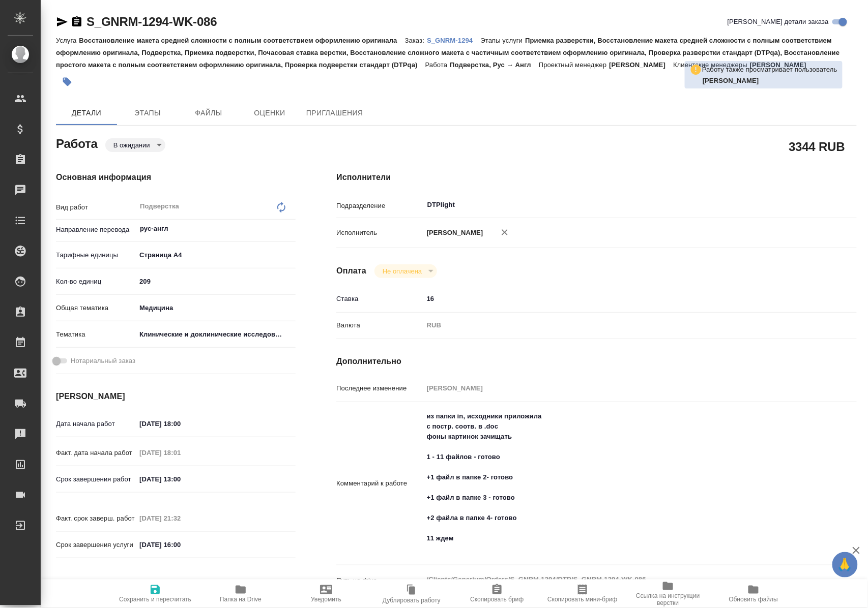
type textarea "x"
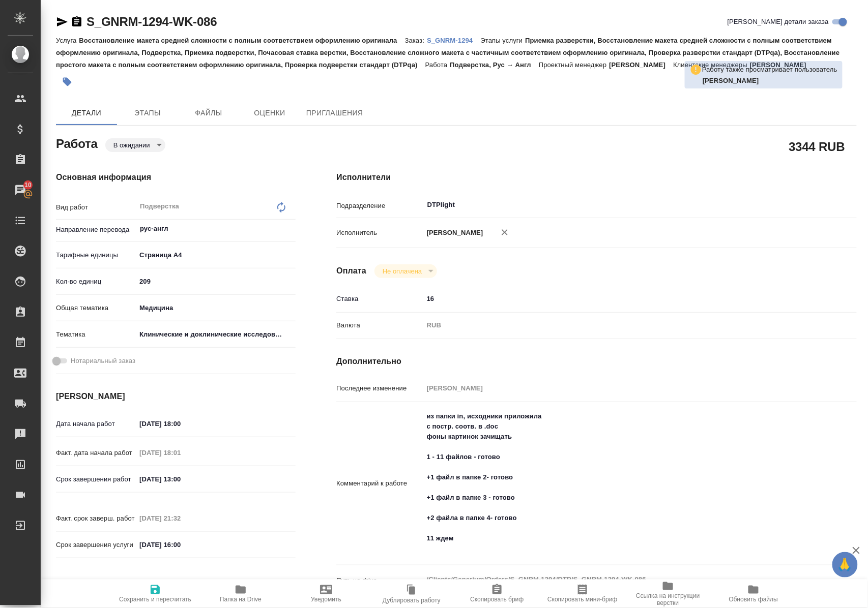
click at [452, 37] on p "S_GNRM-1294" at bounding box center [453, 41] width 53 height 8
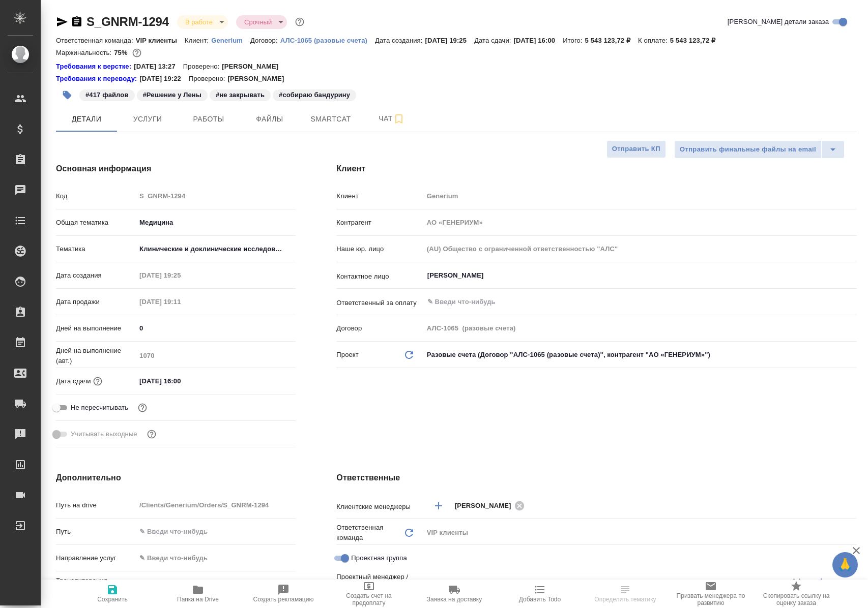
select select "RU"
type input "Комаров Роман"
click at [212, 122] on span "Работы" at bounding box center [208, 119] width 49 height 13
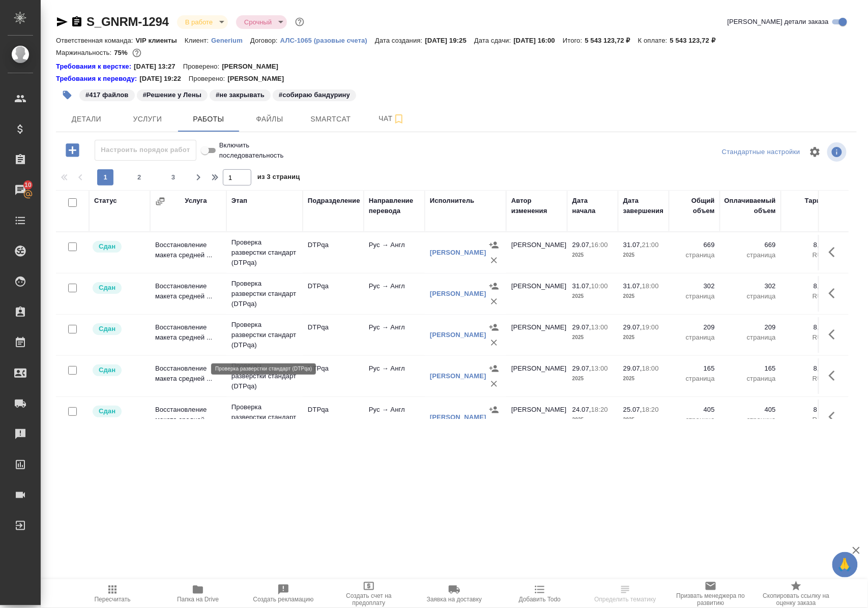
click at [263, 341] on p "Проверка разверстки стандарт (DTPqa)" at bounding box center [264, 335] width 66 height 31
click at [263, 340] on p "Проверка разверстки стандарт (DTPqa)" at bounding box center [264, 335] width 66 height 31
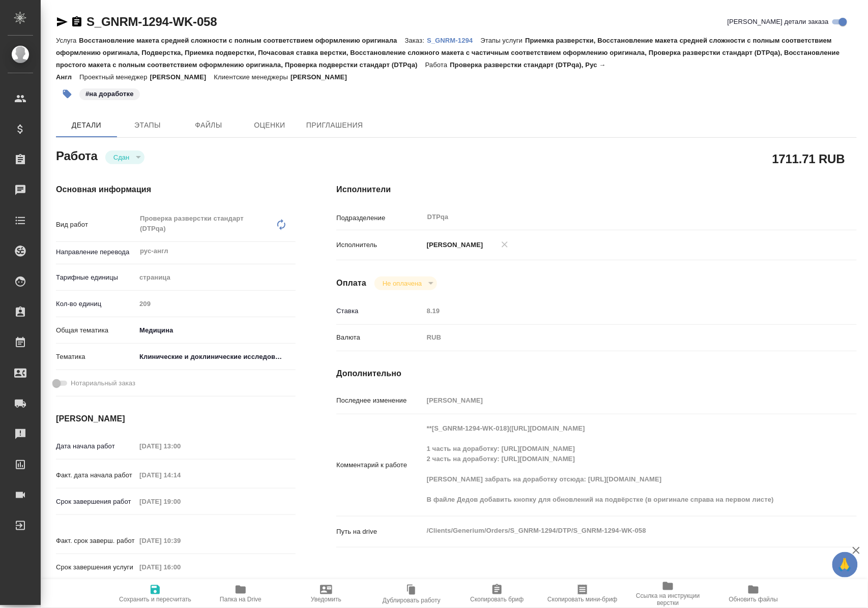
type textarea "x"
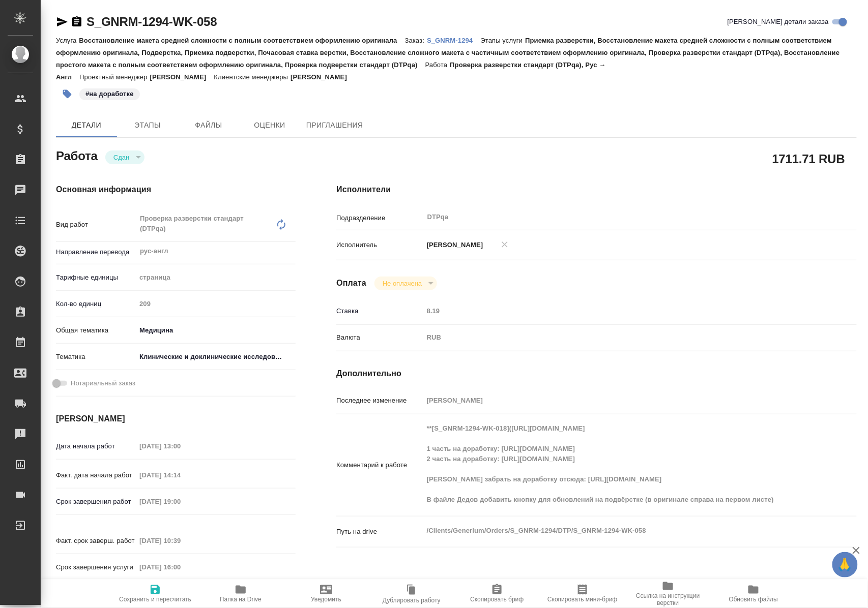
type textarea "x"
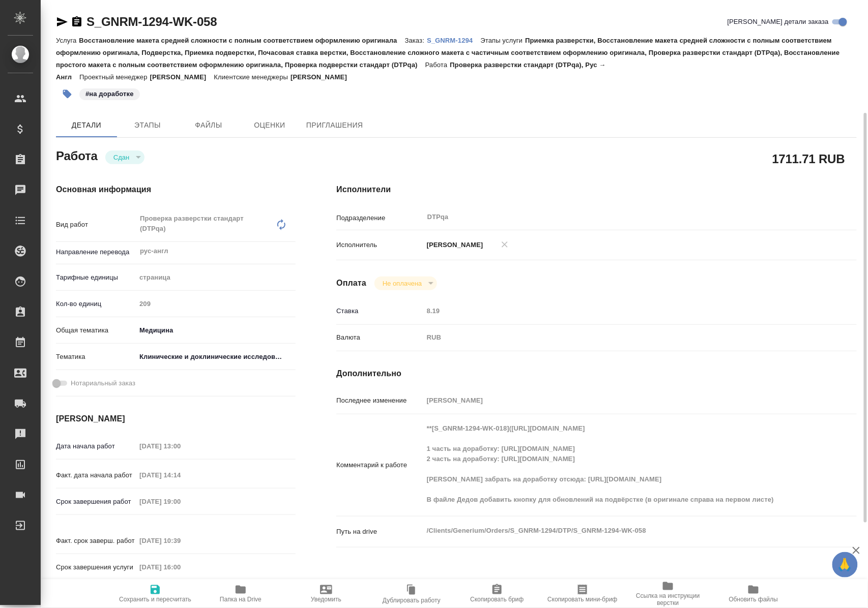
scroll to position [68, 0]
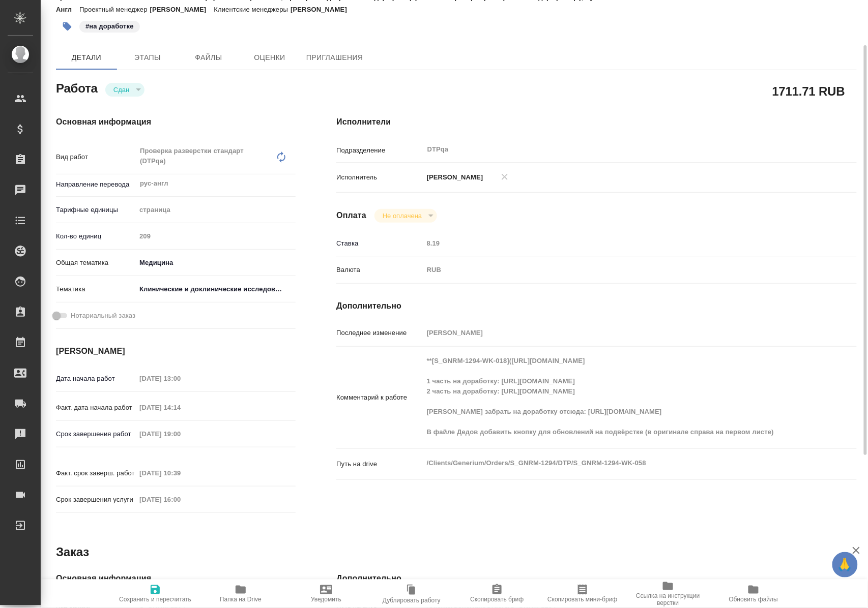
type textarea "x"
